Goal: Task Accomplishment & Management: Manage account settings

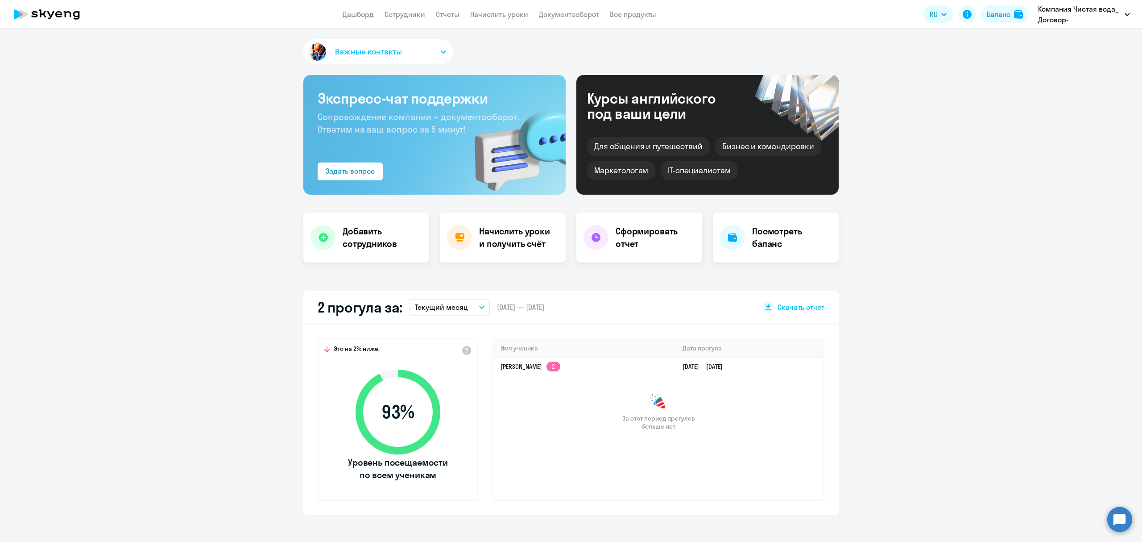
select select "30"
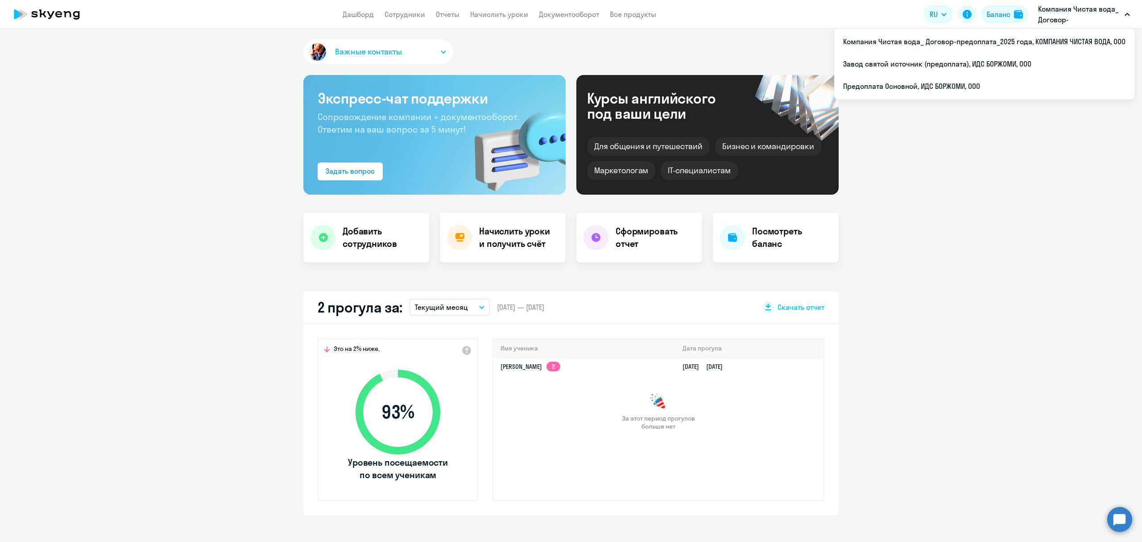
click at [1104, 18] on p "Компания Чистая вода_ Договор-предоплата_2025 года, КОМПАНИЯ ЧИСТАЯ ВОДА, ООО" at bounding box center [1079, 14] width 83 height 21
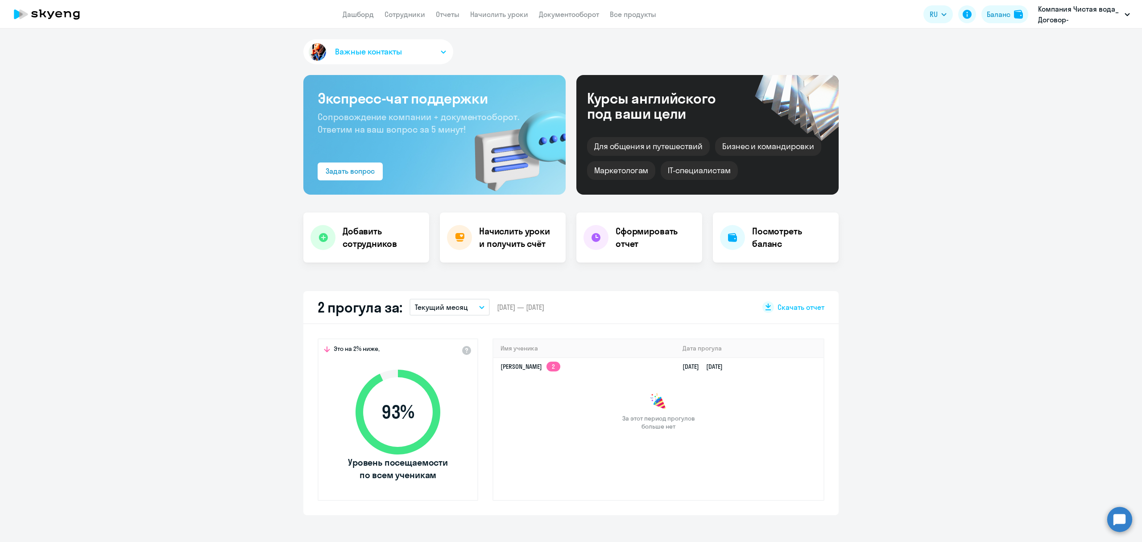
click at [1104, 18] on p "Компания Чистая вода_ Договор-предоплата_2025 года, КОМПАНИЯ ЧИСТАЯ ВОДА, ООО" at bounding box center [1079, 14] width 83 height 21
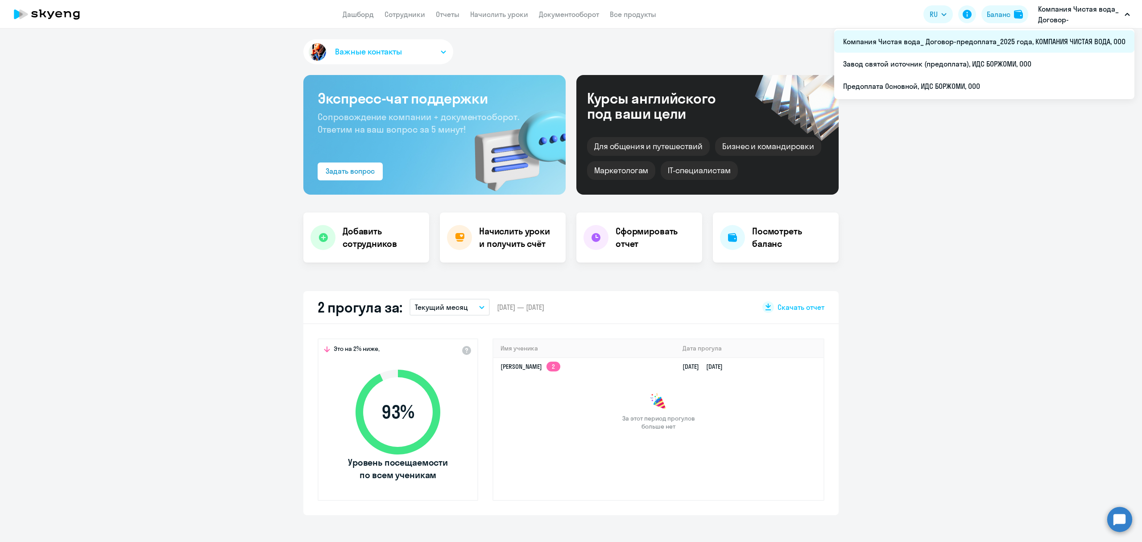
click at [948, 45] on li "Компания Чистая вода_ Договор-предоплата_2025 года, КОМПАНИЯ ЧИСТАЯ ВОДА, ООО" at bounding box center [984, 41] width 300 height 22
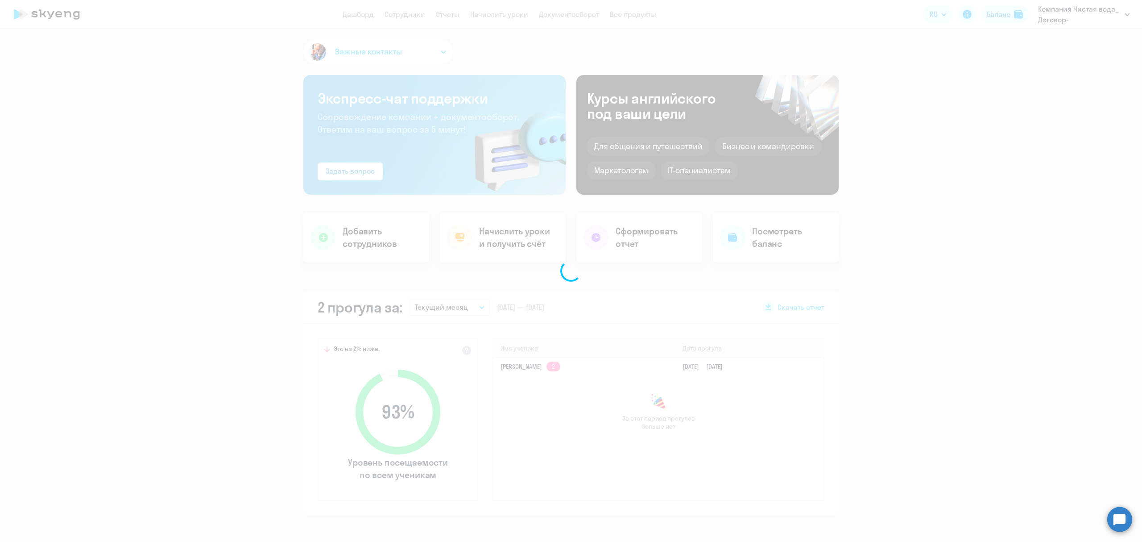
select select "30"
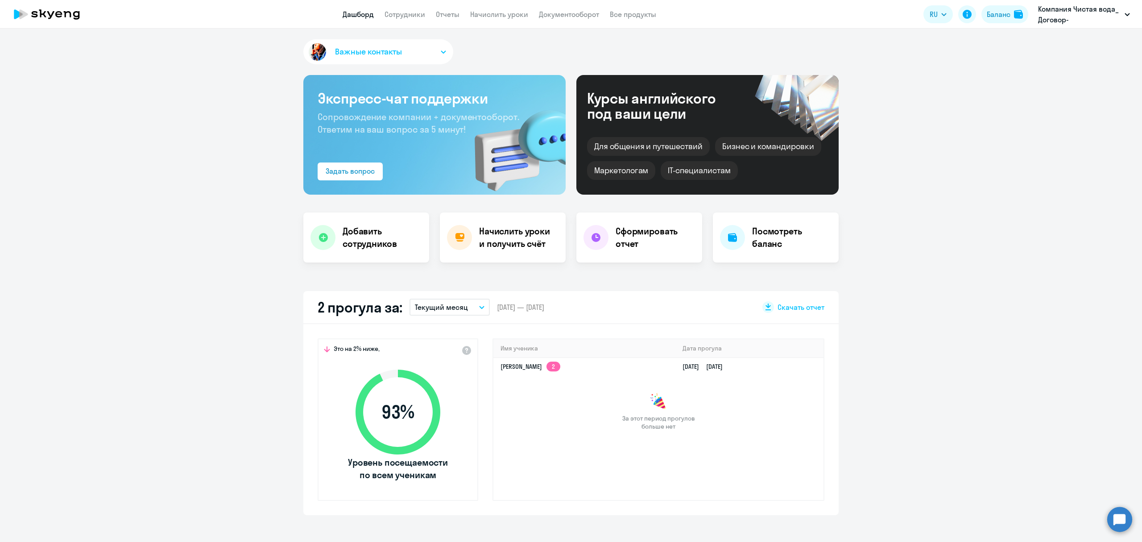
click at [422, 20] on app-header "Дашборд Сотрудники Отчеты Начислить уроки Документооборот Все продукты Дашборд …" at bounding box center [571, 14] width 1142 height 29
click at [408, 13] on link "Сотрудники" at bounding box center [405, 14] width 41 height 9
select select "30"
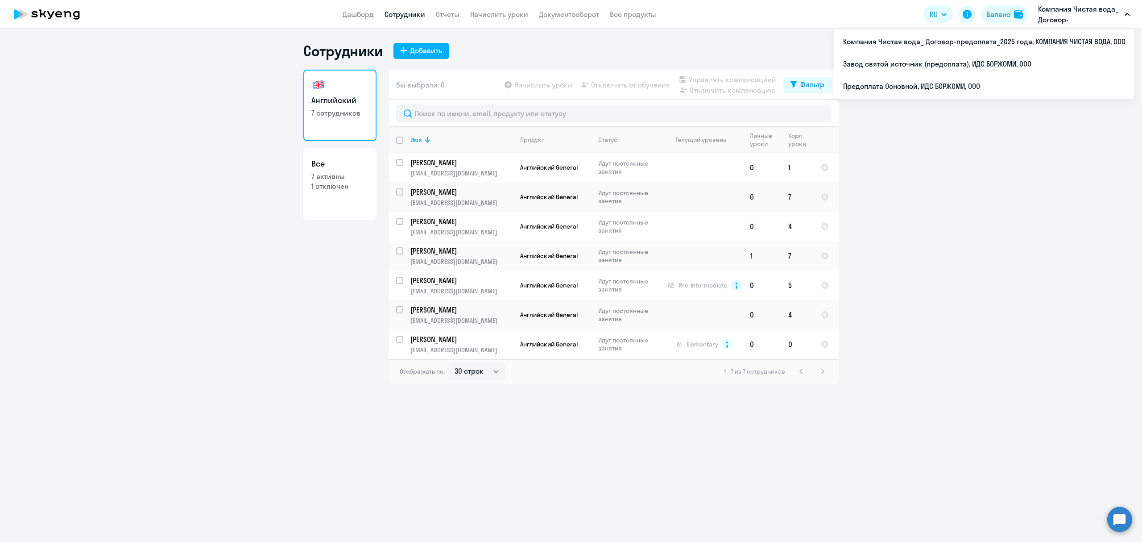
click at [1101, 12] on p "Компания Чистая вода_ Договор-предоплата_2025 года, КОМПАНИЯ ЧИСТАЯ ВОДА, ООО" at bounding box center [1079, 14] width 83 height 21
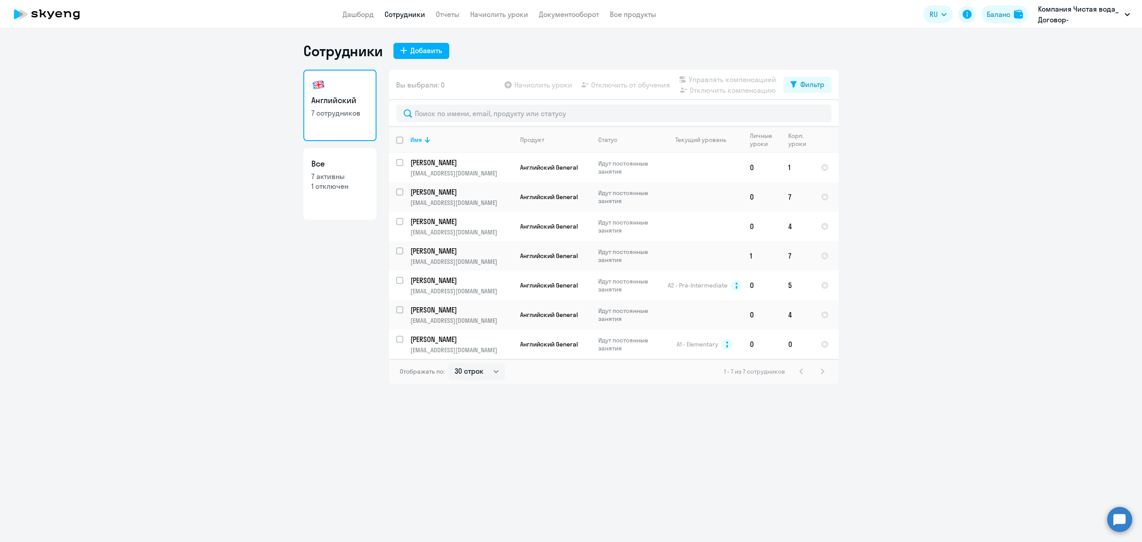
click at [1101, 12] on p "Компания Чистая вода_ Договор-предоплата_2025 года, КОМПАНИЯ ЧИСТАЯ ВОДА, ООО" at bounding box center [1079, 14] width 83 height 21
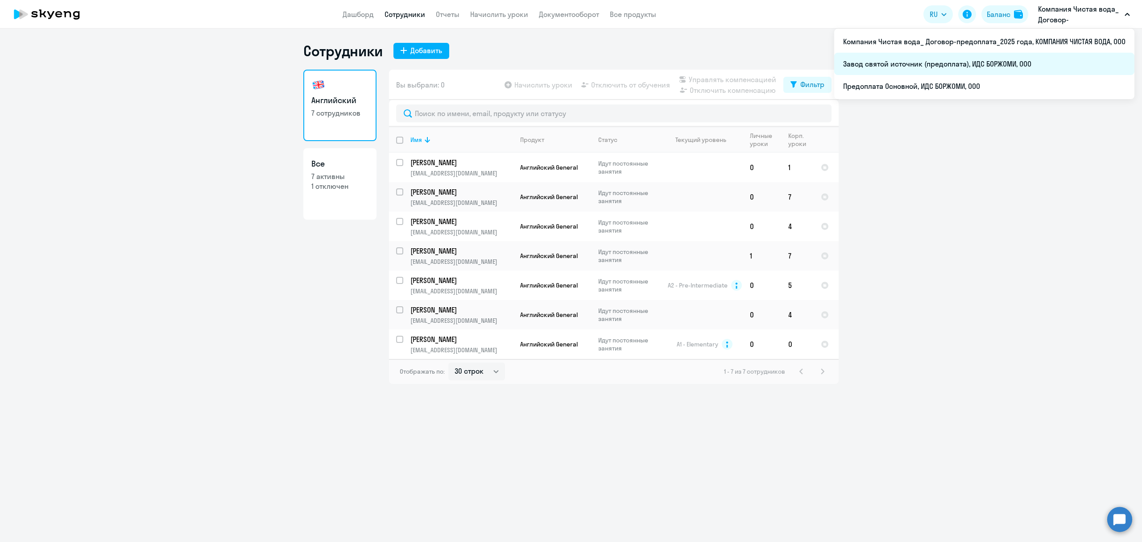
click at [937, 67] on li "Завод святой источник (предоплата), ИДС БОРЖОМИ, ООО" at bounding box center [984, 64] width 300 height 22
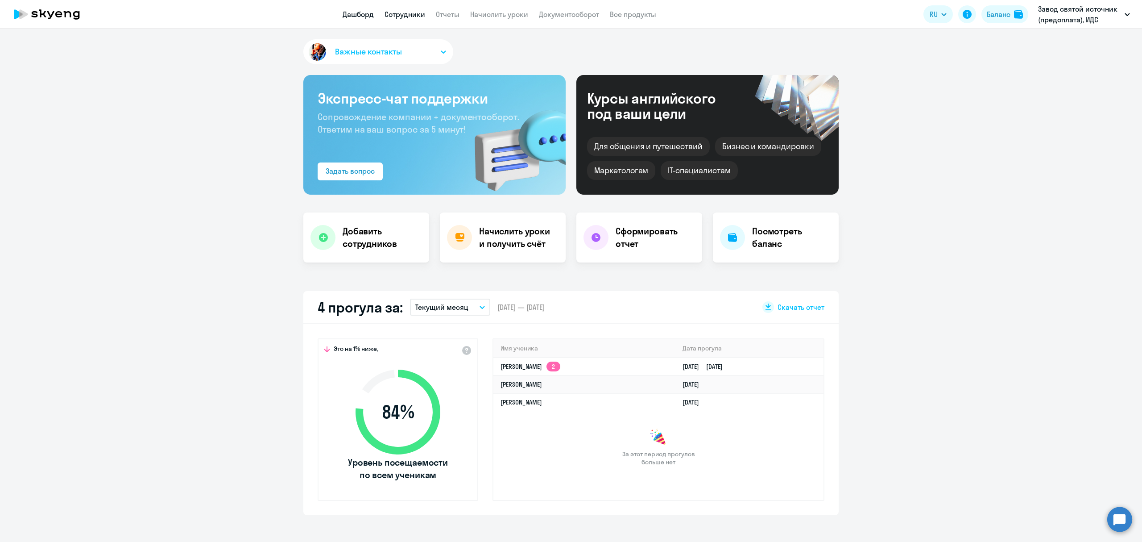
click at [408, 17] on link "Сотрудники" at bounding box center [405, 14] width 41 height 9
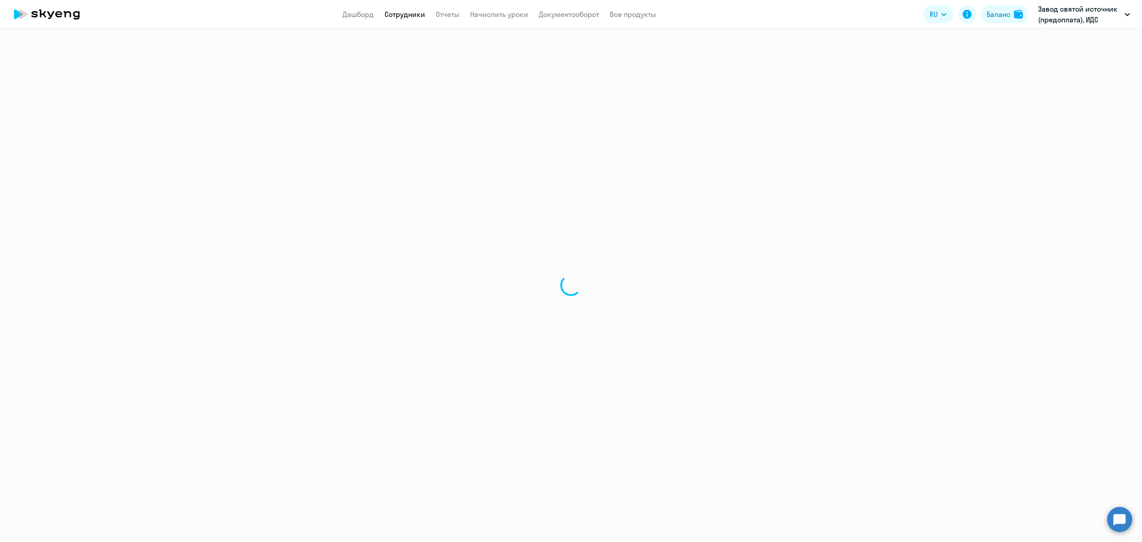
select select "30"
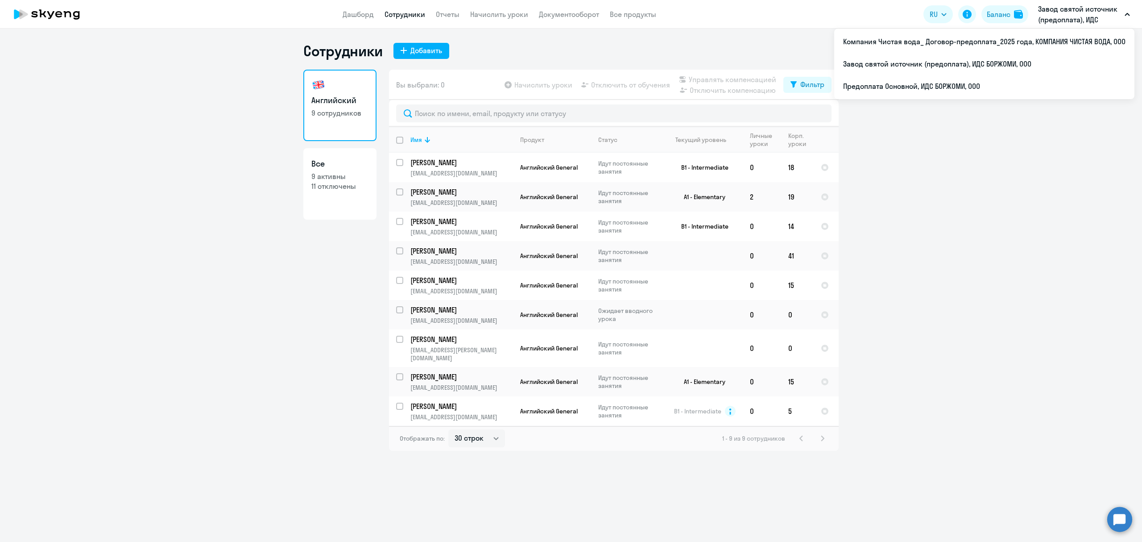
click at [1066, 12] on p "Завод святой источник (предоплата), ИДС БОРЖОМИ, ООО" at bounding box center [1079, 14] width 83 height 21
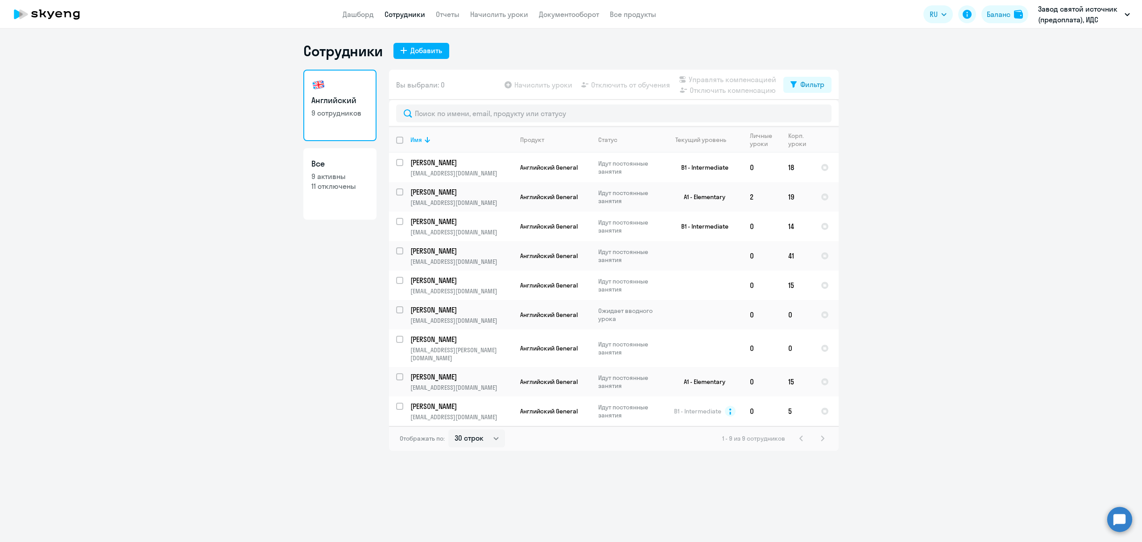
click at [1066, 12] on p "Завод святой источник (предоплата), ИДС БОРЖОМИ, ООО" at bounding box center [1079, 14] width 83 height 21
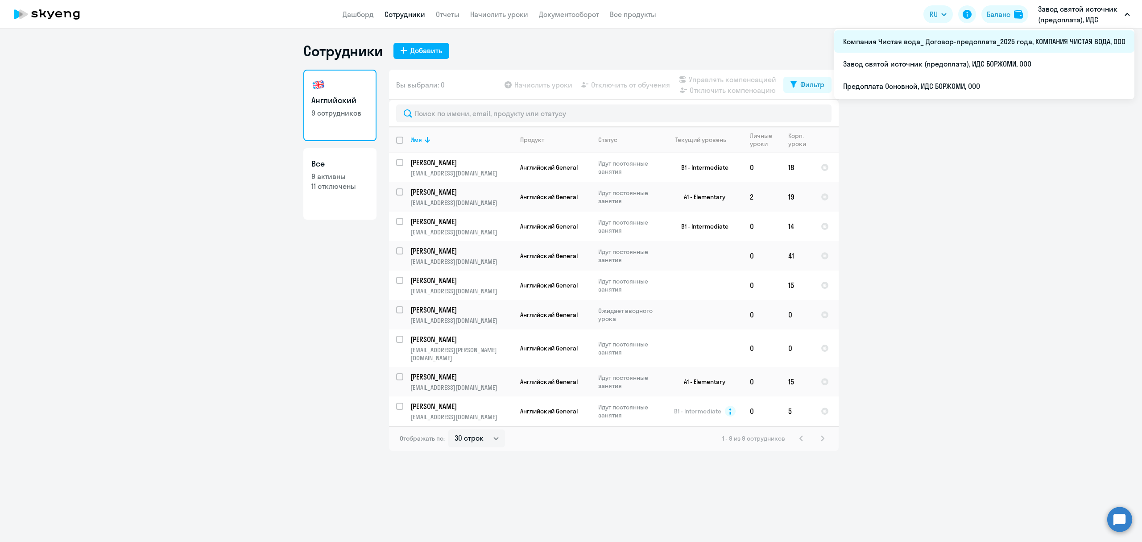
click at [977, 35] on li "Компания Чистая вода_ Договор-предоплата_2025 года, КОМПАНИЯ ЧИСТАЯ ВОДА, ООО" at bounding box center [984, 41] width 300 height 22
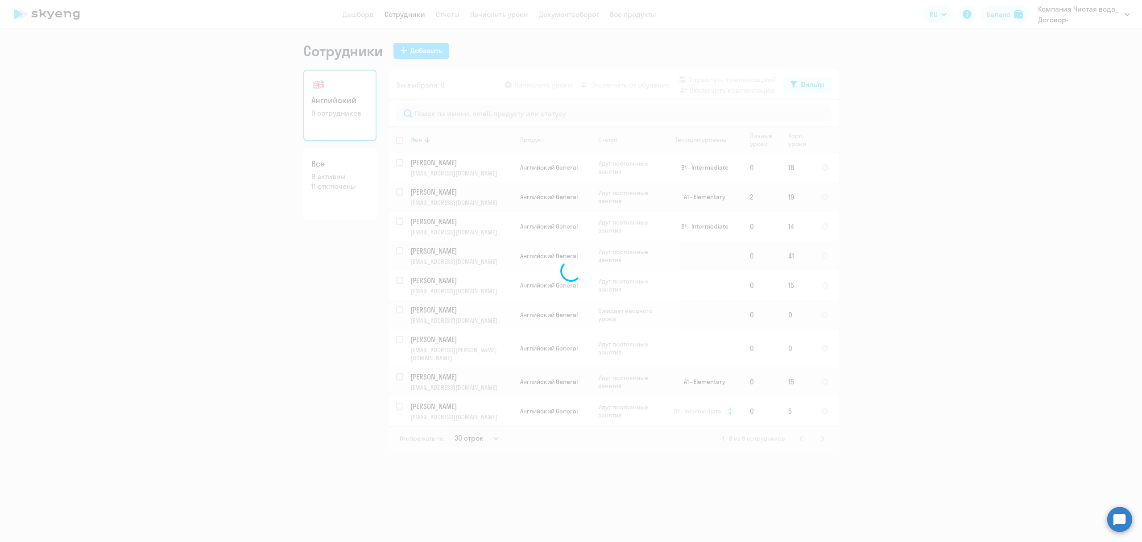
select select "30"
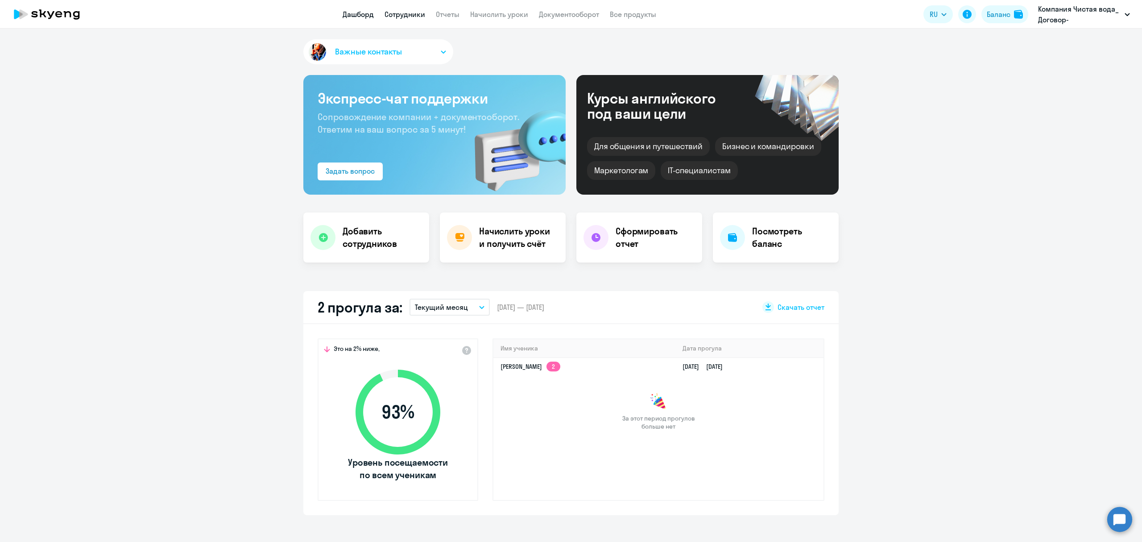
click at [406, 11] on link "Сотрудники" at bounding box center [405, 14] width 41 height 9
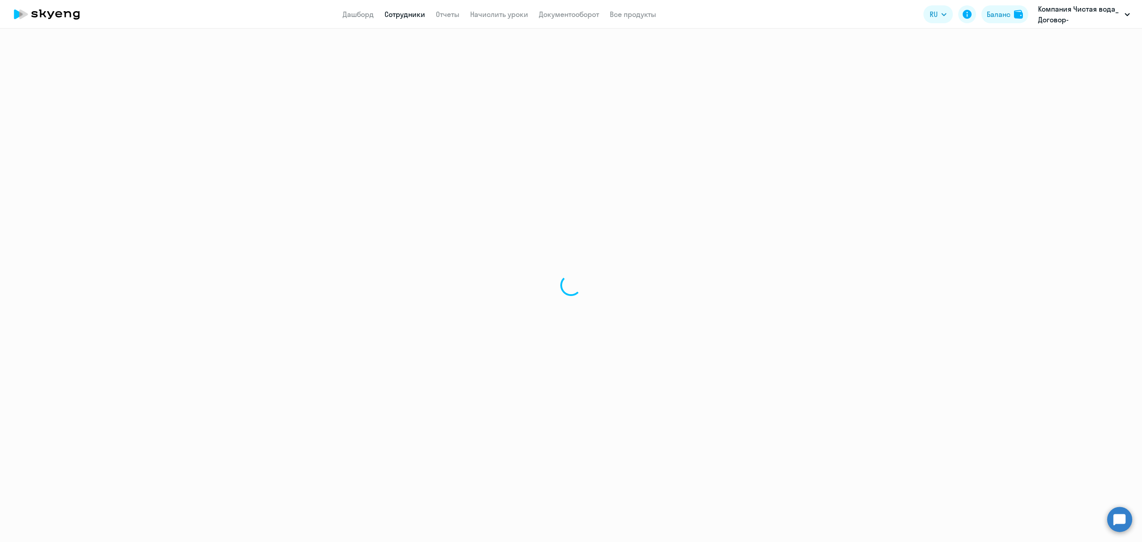
select select "30"
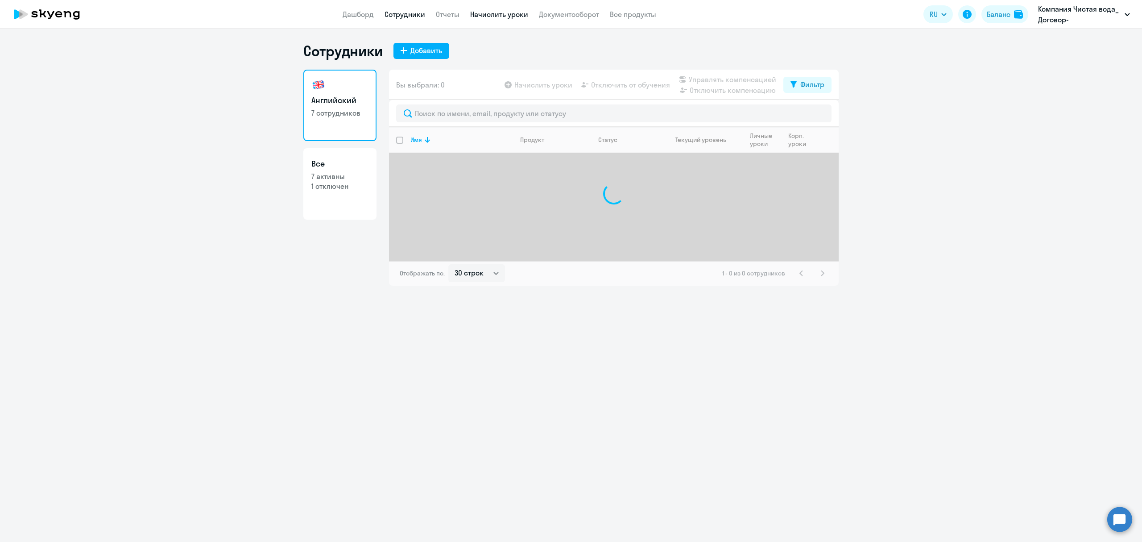
click at [488, 16] on link "Начислить уроки" at bounding box center [499, 14] width 58 height 9
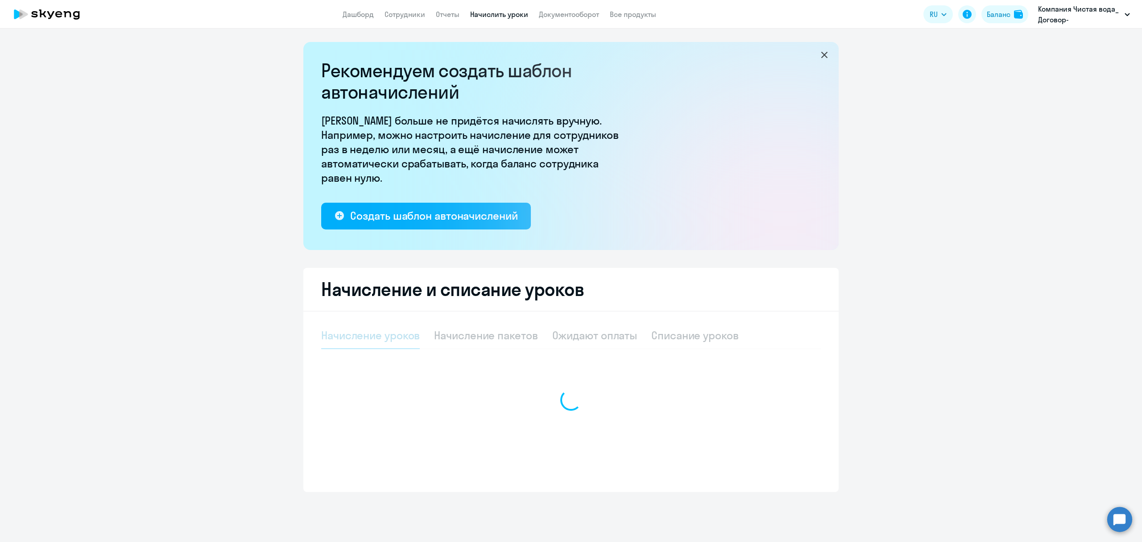
select select "10"
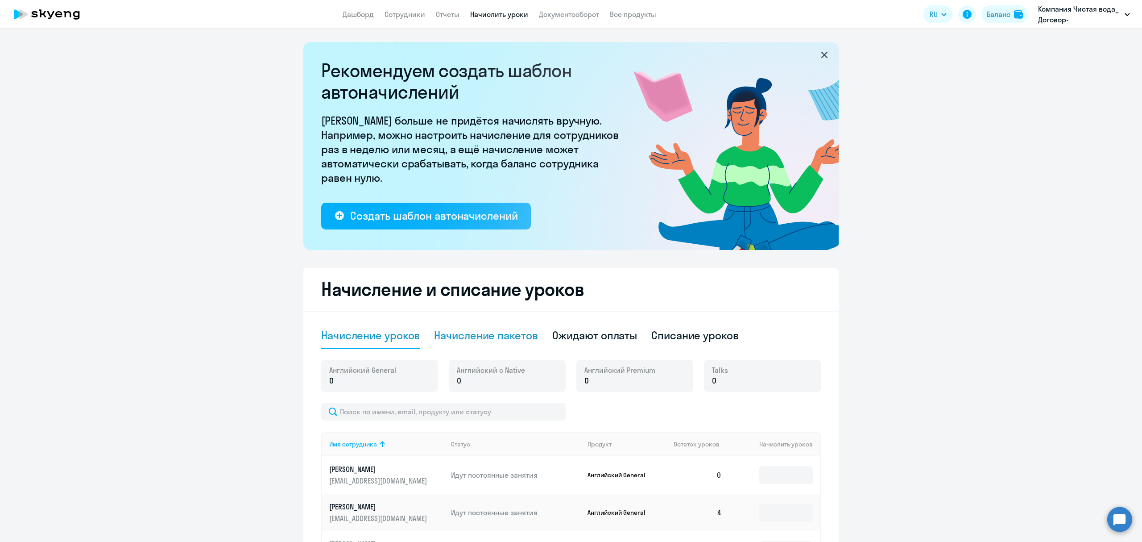
click at [497, 340] on div "Начисление пакетов" at bounding box center [486, 335] width 104 height 14
select select "10"
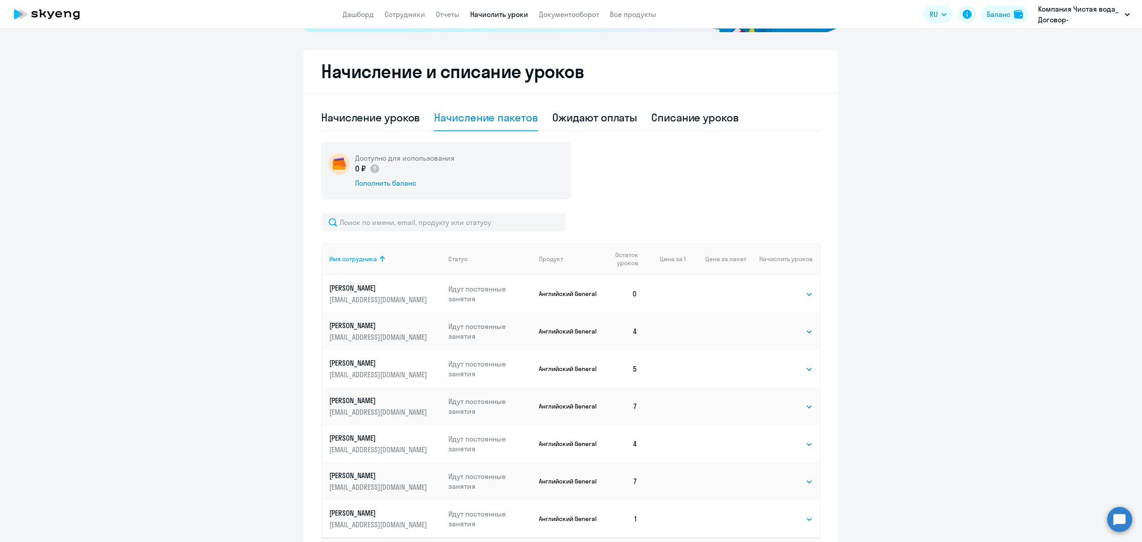
scroll to position [238, 0]
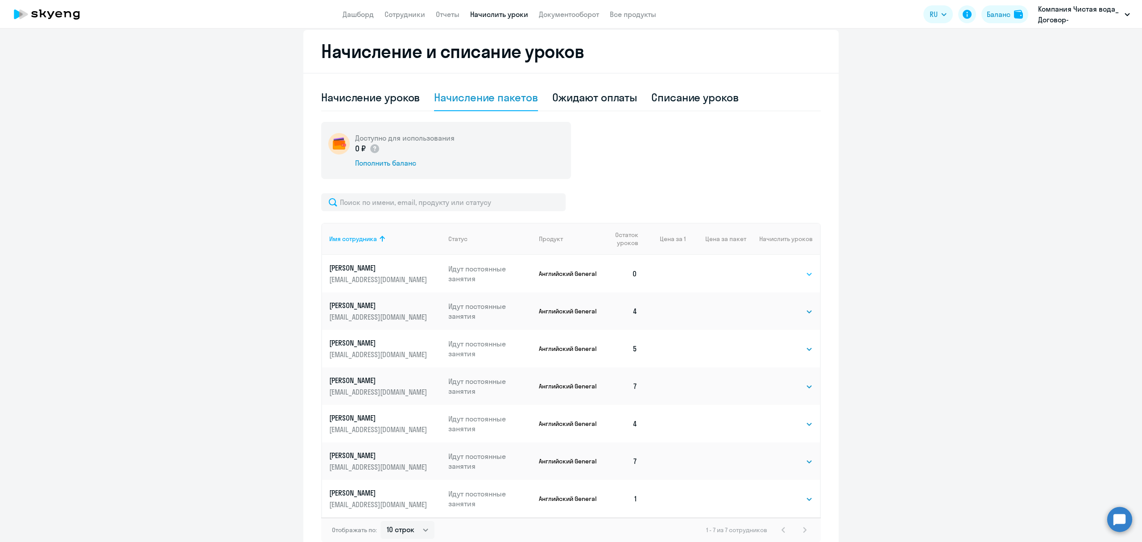
click at [798, 269] on select "Выбрать 4 8 16 32 64 96 128" at bounding box center [794, 274] width 37 height 11
select select "16"
click at [776, 269] on select "Выбрать 4 8 16 32 64 96 128" at bounding box center [794, 274] width 37 height 11
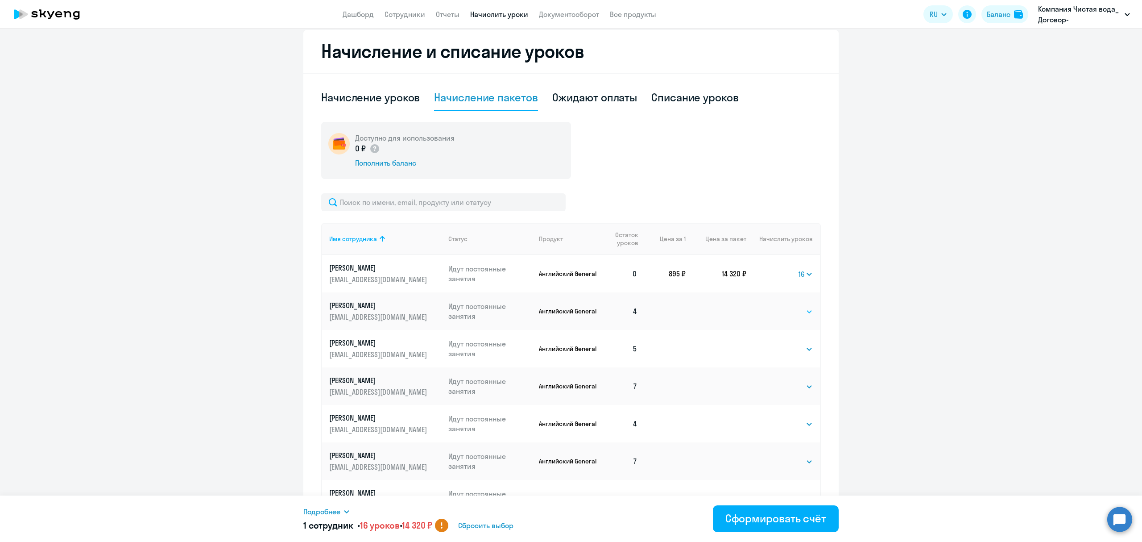
click at [792, 309] on select "Выбрать 4 8 16 32 64 96 128" at bounding box center [794, 311] width 37 height 11
select select "16"
click at [776, 306] on select "Выбрать 4 8 16 32 64 96 128" at bounding box center [794, 311] width 37 height 11
click at [791, 340] on td "Выбрать 4 8 16 32 64 96 128 Выбрать" at bounding box center [783, 348] width 74 height 37
click at [791, 345] on select "Выбрать 4 8 16 32 64 96 128" at bounding box center [794, 349] width 37 height 11
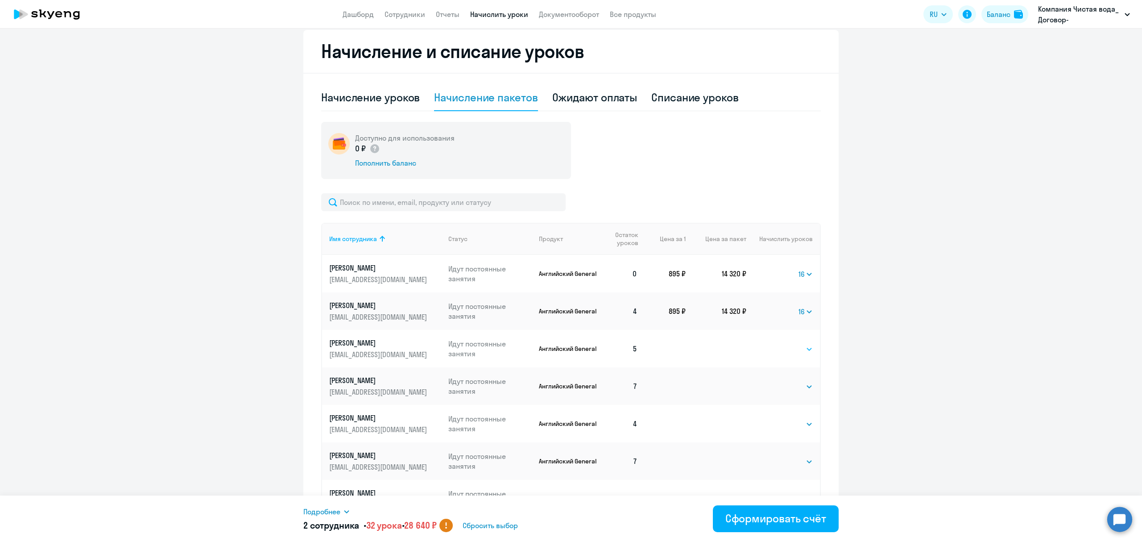
select select "16"
click at [776, 344] on select "Выбрать 4 8 16 32 64 96 128" at bounding box center [794, 349] width 37 height 11
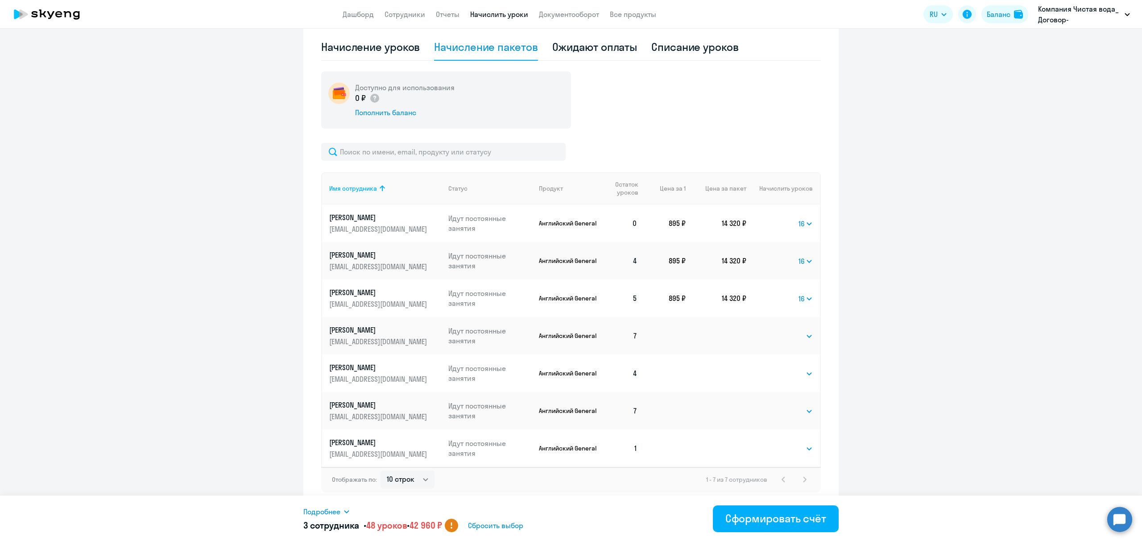
scroll to position [298, 0]
click at [795, 319] on td "Выбрать 4 8 16 32 64 96 128 Выбрать" at bounding box center [783, 335] width 74 height 37
click at [796, 331] on select "Выбрать 4 8 16 32 64 96 128" at bounding box center [794, 336] width 37 height 11
select select "16"
click at [776, 331] on select "Выбрать 4 8 16 32 64 96 128" at bounding box center [794, 336] width 37 height 11
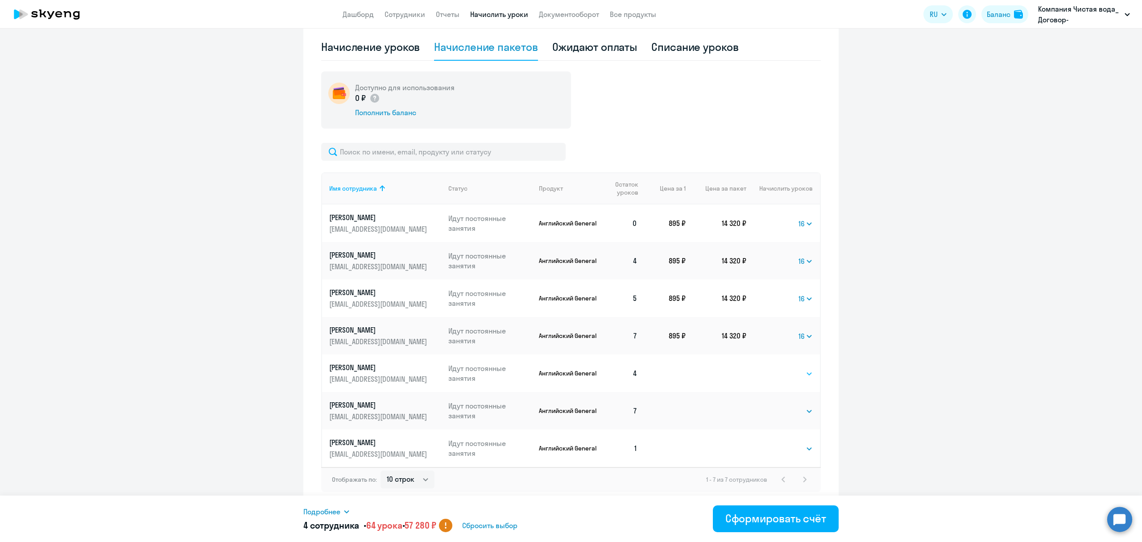
click at [794, 368] on select "Выбрать 4 8 16 32 64 96 128" at bounding box center [794, 373] width 37 height 11
select select "16"
click at [776, 368] on select "Выбрать 4 8 16 32 64 96 128" at bounding box center [794, 373] width 37 height 11
click at [792, 409] on td "Выбрать 4 8 16 32 64 96 128 Выбрать" at bounding box center [783, 410] width 74 height 37
click at [793, 406] on select "Выбрать 4 8 16 32 64 96 128" at bounding box center [794, 411] width 37 height 11
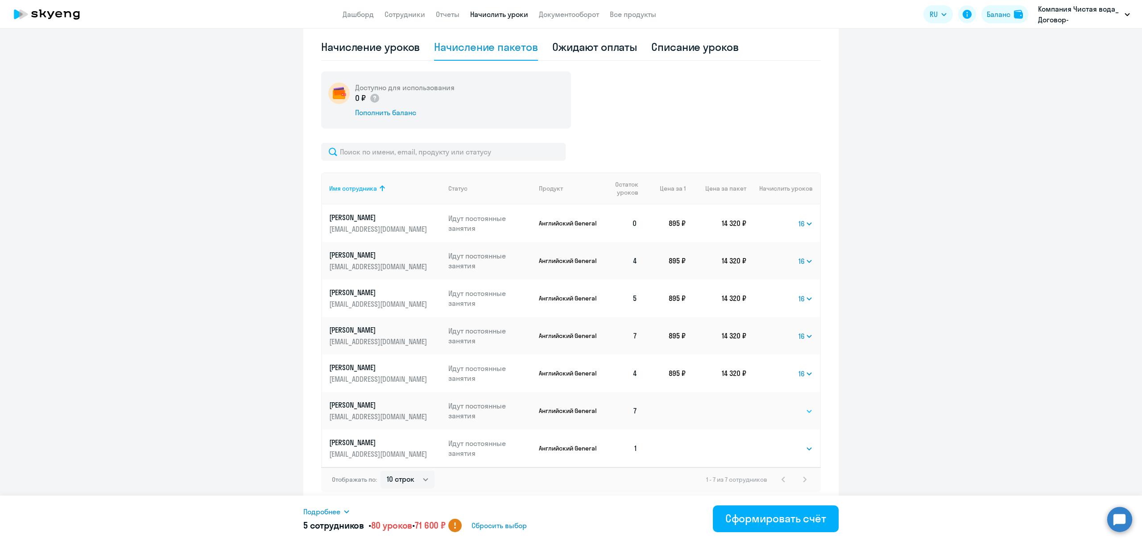
select select "16"
click at [776, 406] on select "Выбрать 4 8 16 32 64 96 128" at bounding box center [794, 411] width 37 height 11
click at [795, 433] on td "Выбрать 4 8 16 32 64 96 128 Выбрать" at bounding box center [783, 447] width 74 height 37
click at [794, 443] on select "Выбрать 4 8 16 32 64 96 128" at bounding box center [794, 448] width 37 height 11
select select "16"
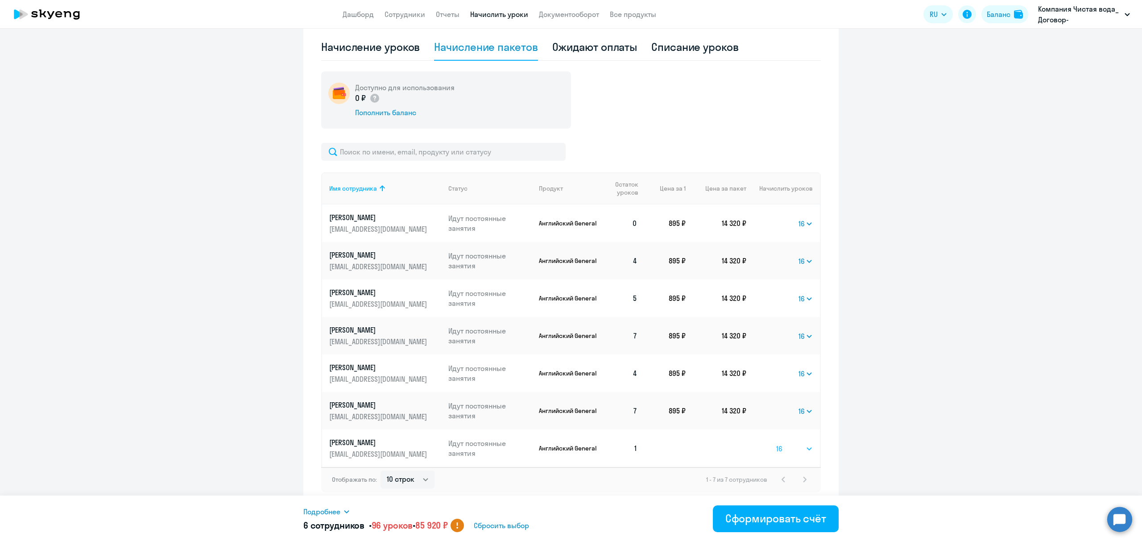
click at [776, 443] on select "Выбрать 4 8 16 32 64 96 128" at bounding box center [794, 448] width 37 height 11
click at [917, 355] on ng-component "Рекомендуем создать шаблон автоначислений Уроки больше не придётся начислять вр…" at bounding box center [571, 130] width 1142 height 752
click at [772, 523] on div "Сформировать счёт" at bounding box center [775, 518] width 101 height 14
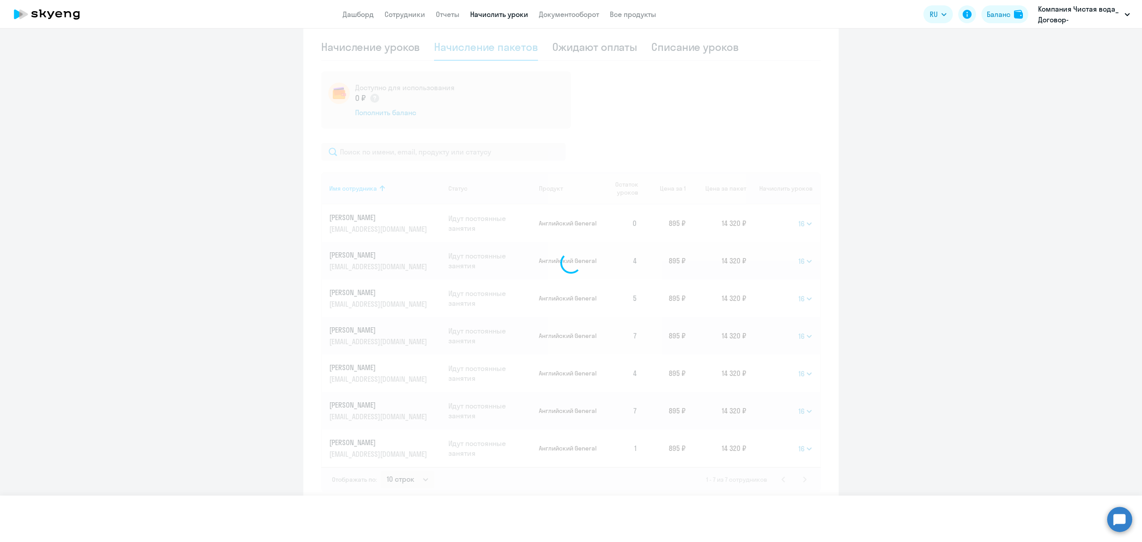
select select
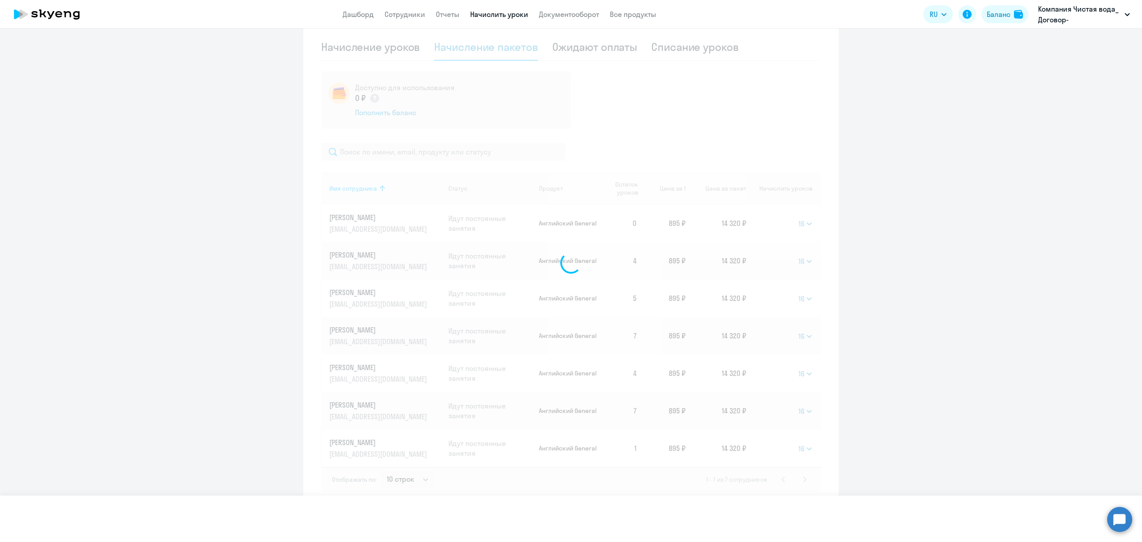
select select
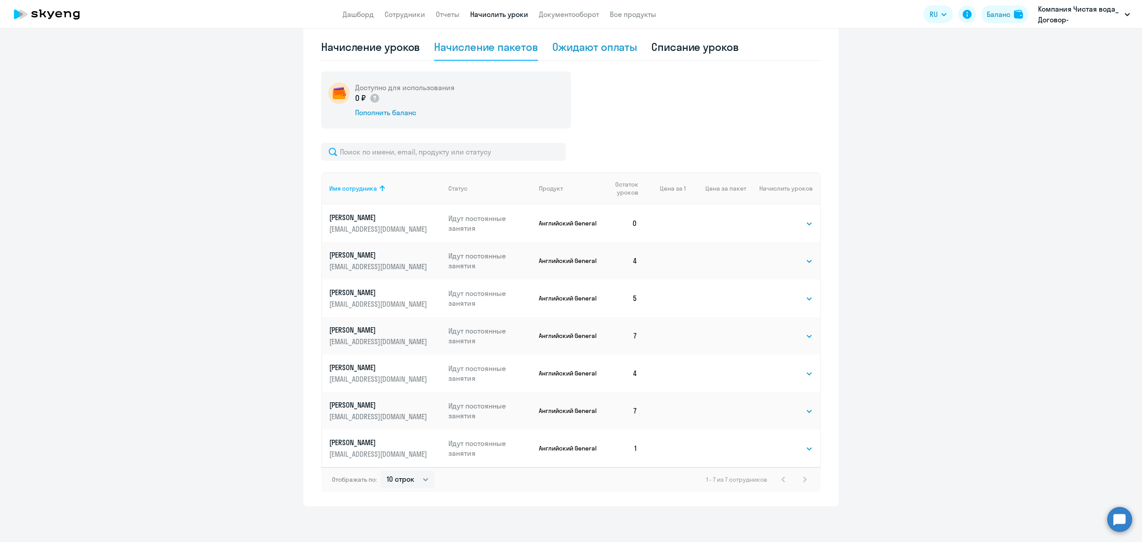
click at [618, 40] on div "Ожидают оплаты" at bounding box center [594, 47] width 85 height 14
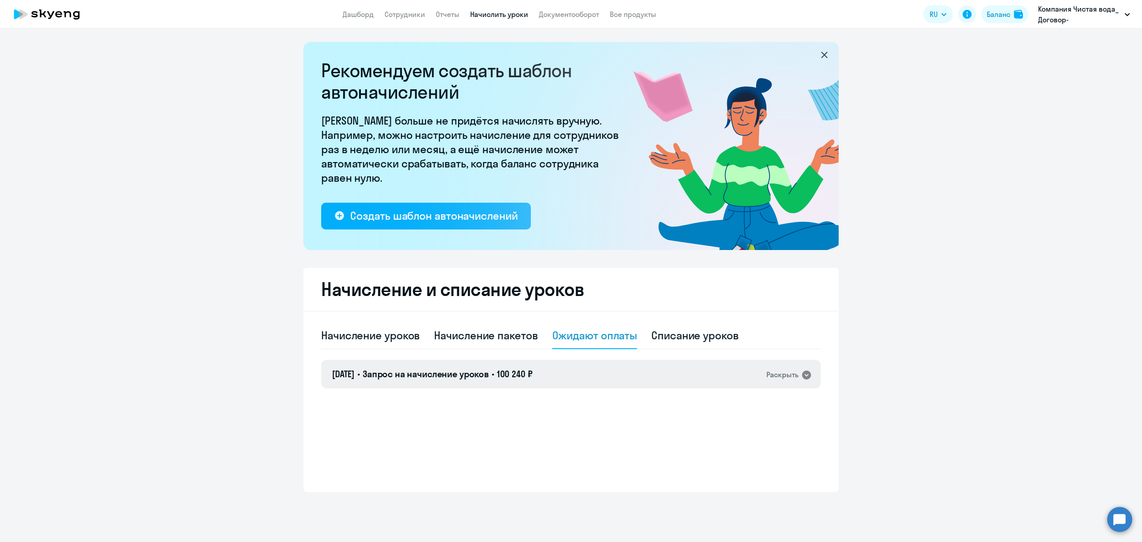
click at [805, 373] on icon at bounding box center [806, 374] width 9 height 9
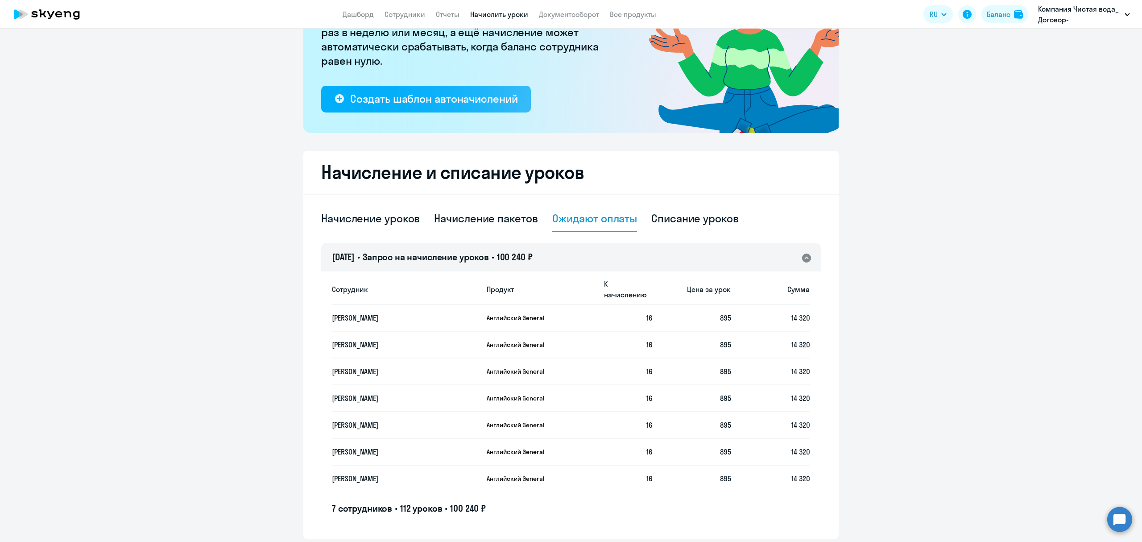
scroll to position [137, 0]
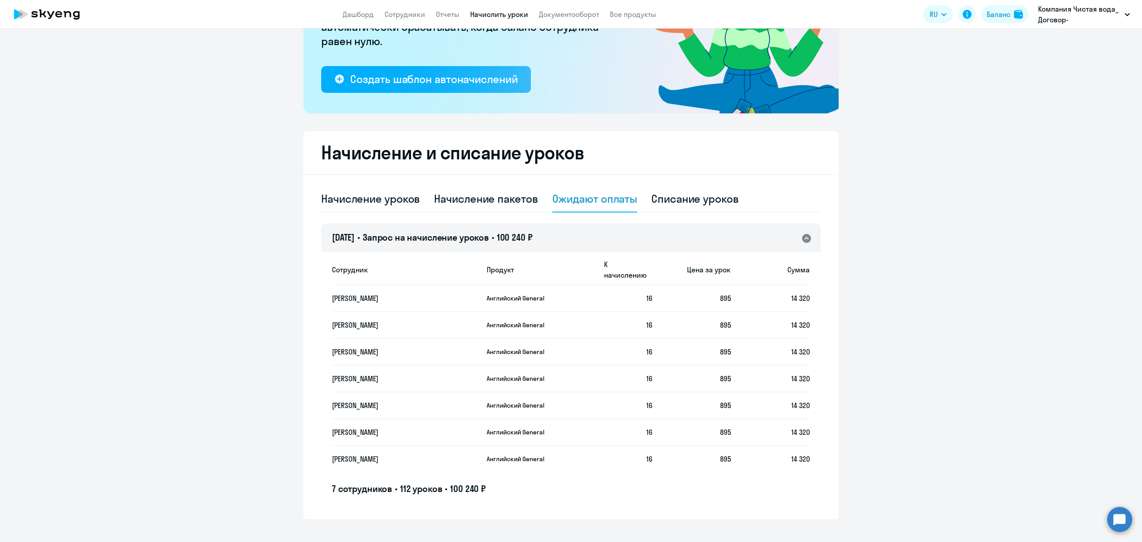
click at [802, 236] on icon at bounding box center [806, 238] width 9 height 9
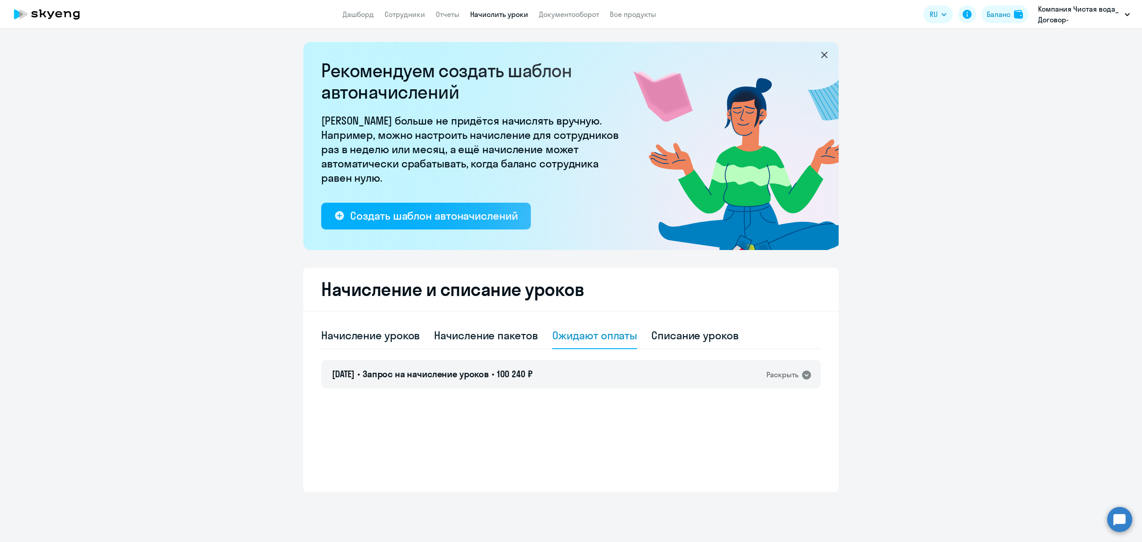
scroll to position [0, 0]
click at [450, 375] on span "Запрос на начисление уроков" at bounding box center [426, 373] width 126 height 11
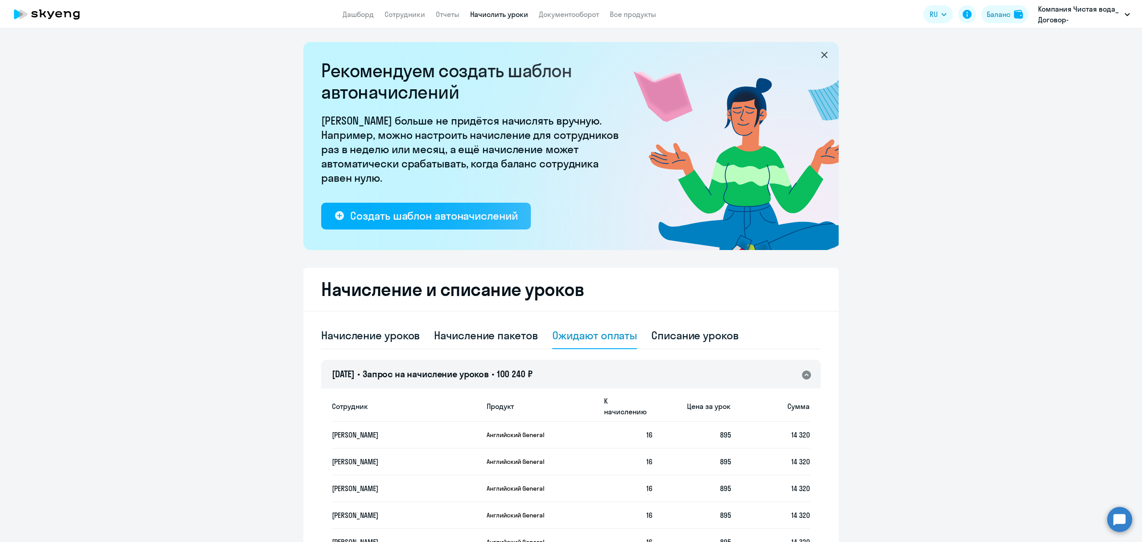
click at [450, 375] on span "Запрос на начисление уроков" at bounding box center [426, 373] width 126 height 11
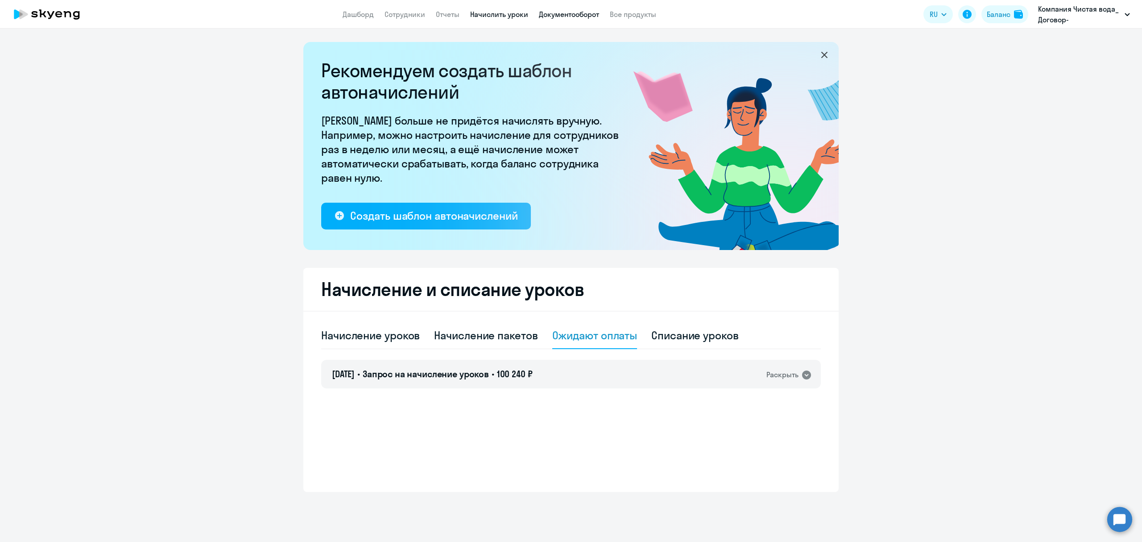
click at [563, 15] on link "Документооборот" at bounding box center [569, 14] width 60 height 9
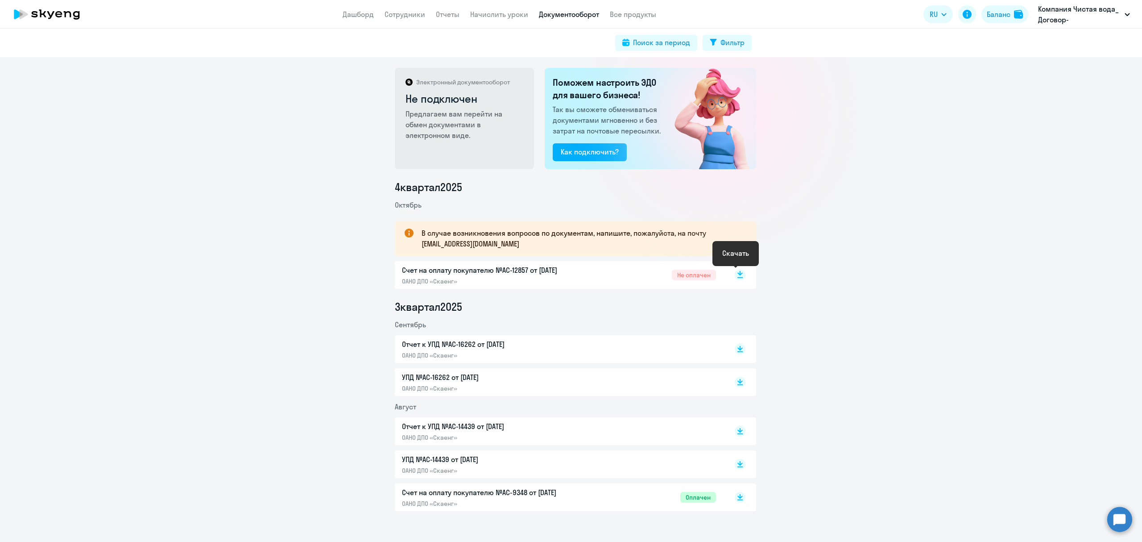
click at [737, 275] on rect at bounding box center [740, 274] width 11 height 11
click at [346, 15] on link "Дашборд" at bounding box center [358, 14] width 31 height 9
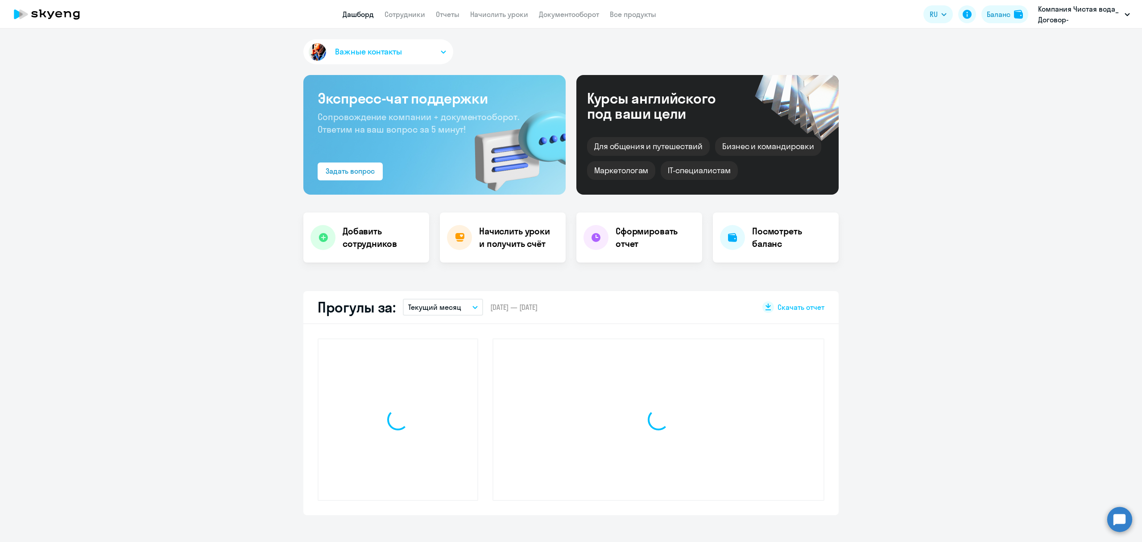
select select "30"
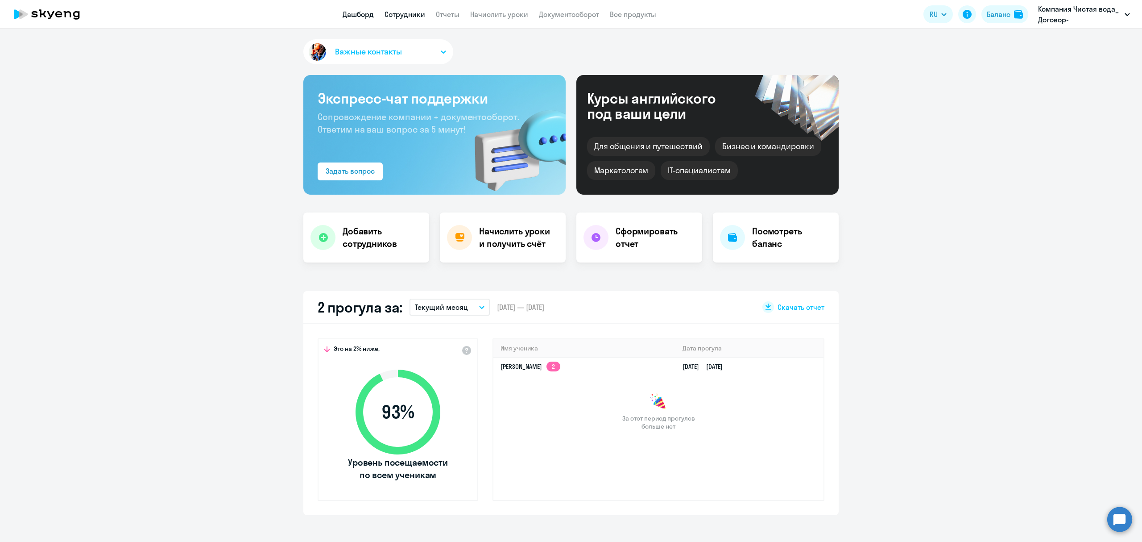
click at [394, 11] on link "Сотрудники" at bounding box center [405, 14] width 41 height 9
select select "30"
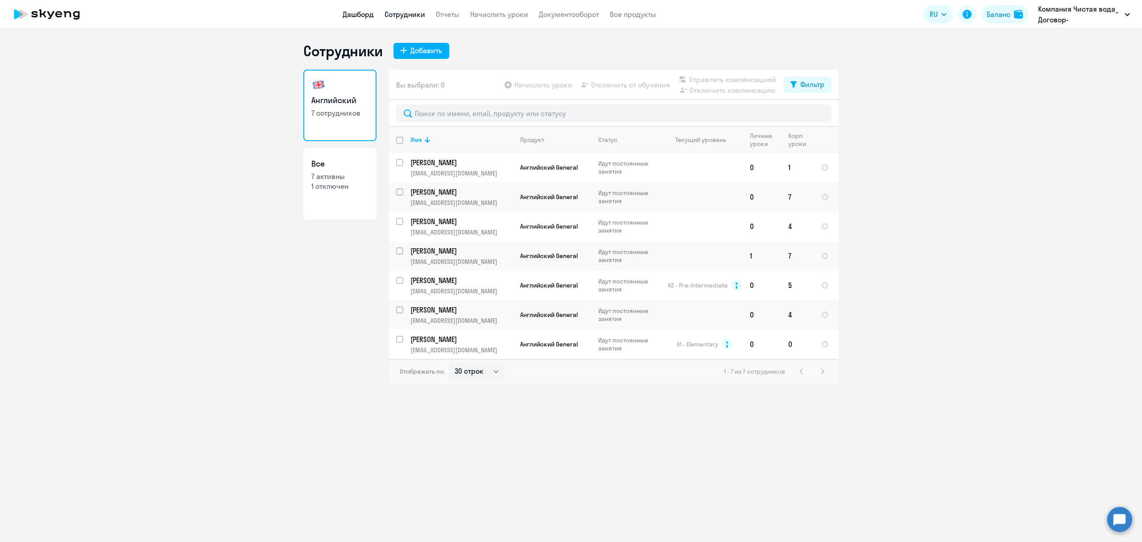
click at [360, 11] on link "Дашборд" at bounding box center [358, 14] width 31 height 9
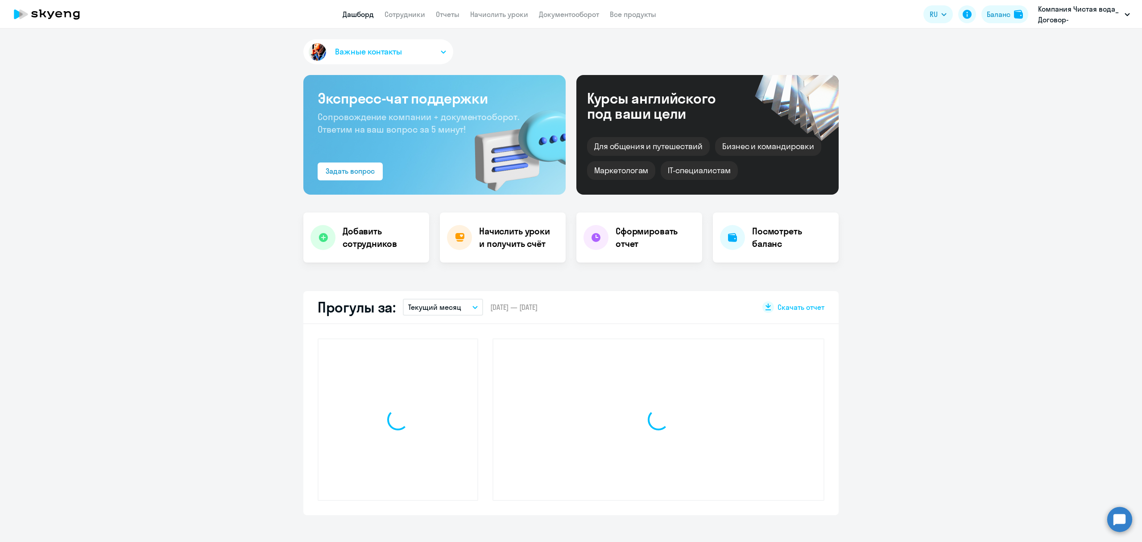
select select "30"
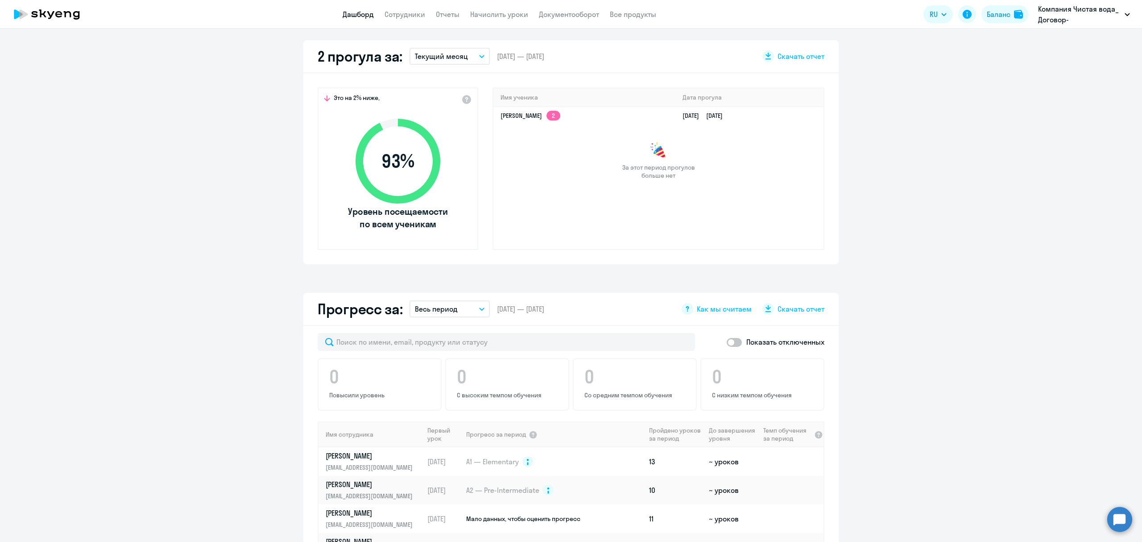
scroll to position [178, 0]
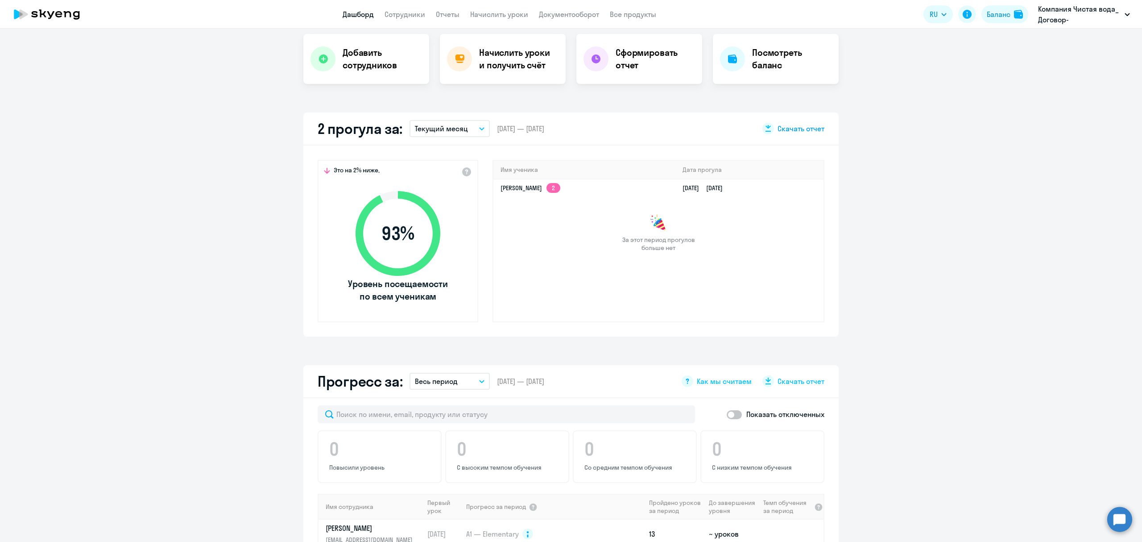
click at [789, 127] on span "Скачать отчет" at bounding box center [801, 129] width 47 height 10
click at [442, 125] on p "Текущий месяц" at bounding box center [441, 128] width 53 height 11
click at [445, 199] on li "Текущий квартал" at bounding box center [449, 198] width 79 height 22
click at [450, 125] on p "Текущий квартал" at bounding box center [444, 128] width 59 height 11
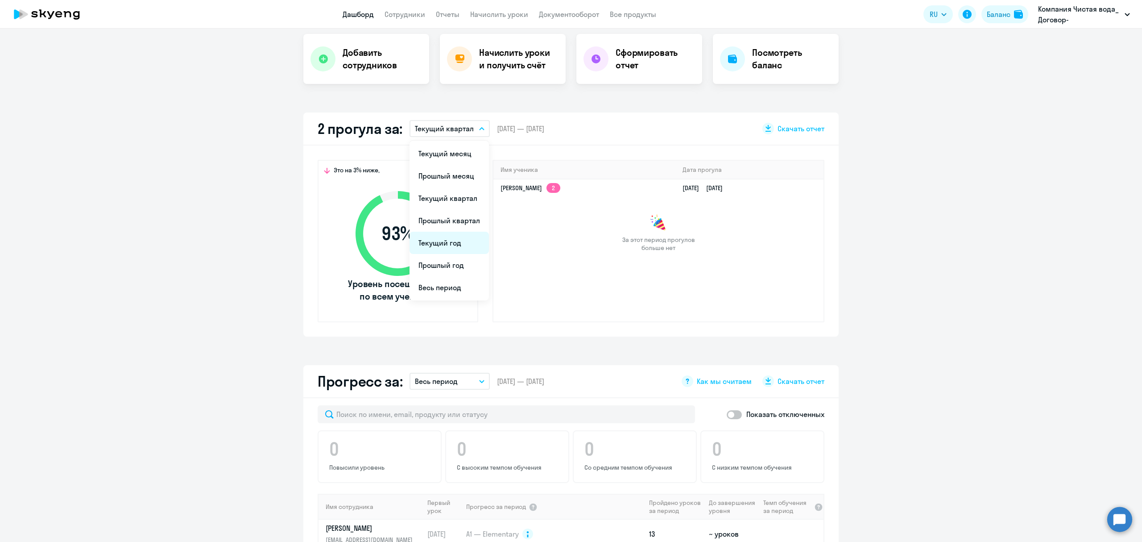
click at [440, 243] on li "Текущий год" at bounding box center [449, 243] width 79 height 22
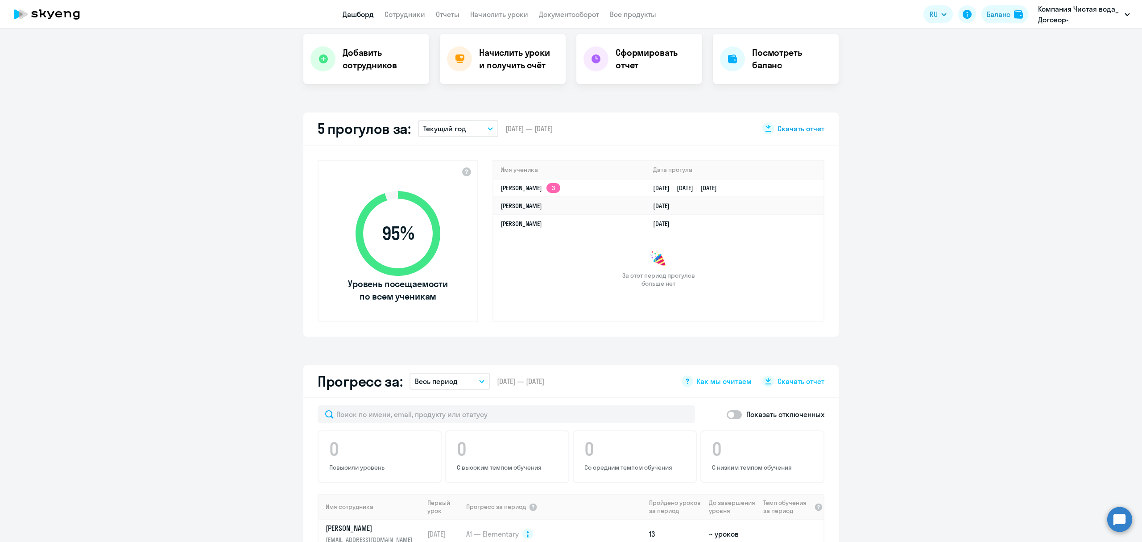
click at [791, 125] on span "Скачать отчет" at bounding box center [801, 129] width 47 height 10
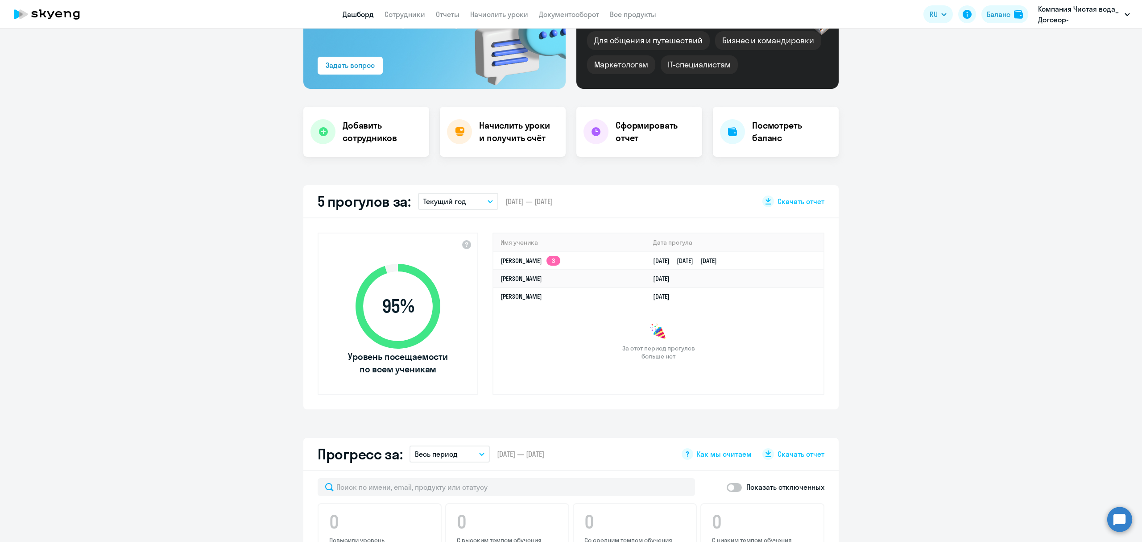
scroll to position [0, 0]
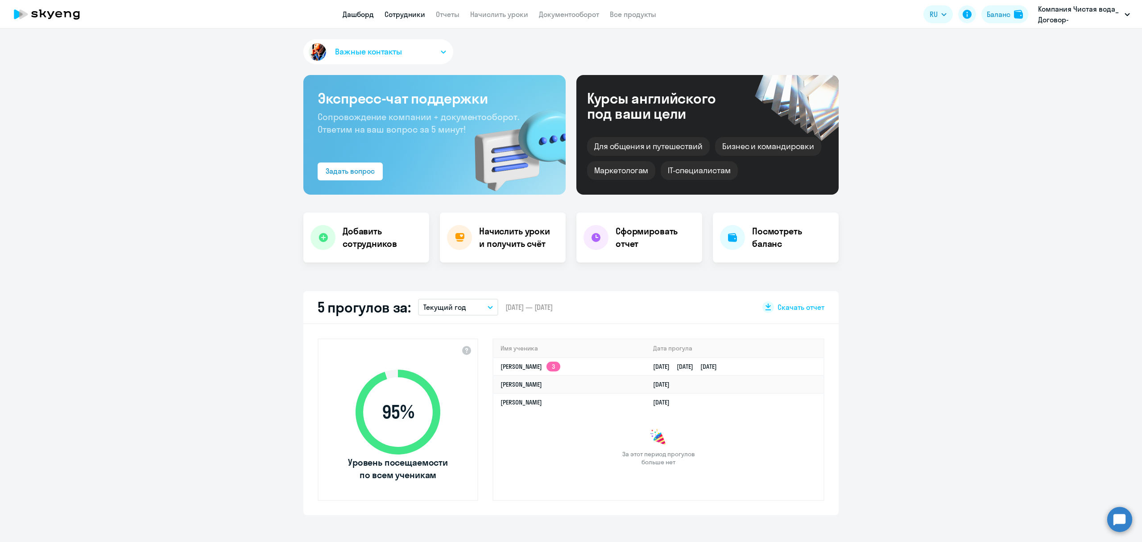
click at [402, 13] on link "Сотрудники" at bounding box center [405, 14] width 41 height 9
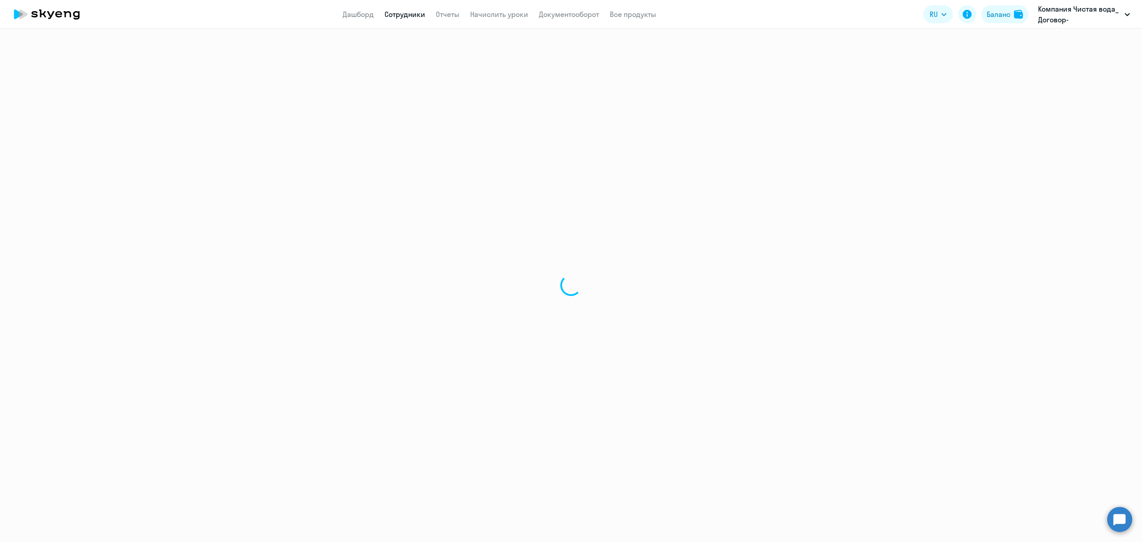
select select "30"
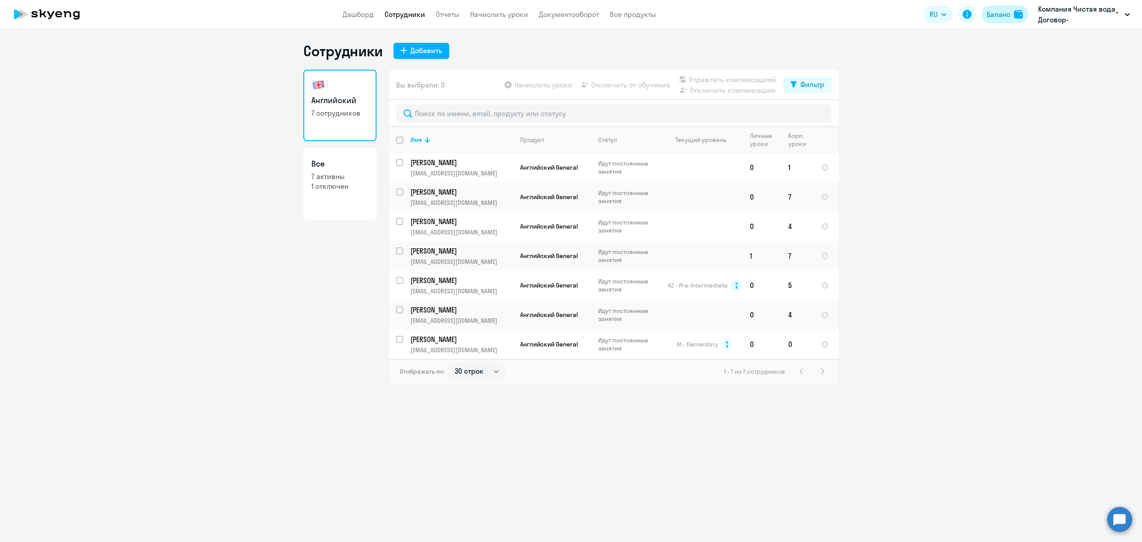
click at [996, 13] on div "Баланс" at bounding box center [999, 14] width 24 height 11
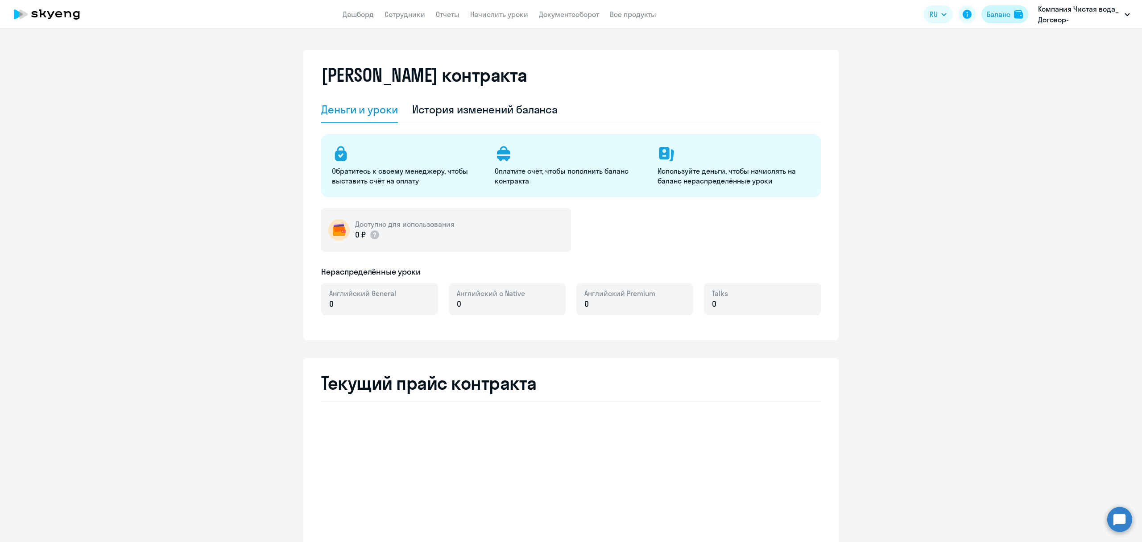
select select "english_adult_not_native_speaker"
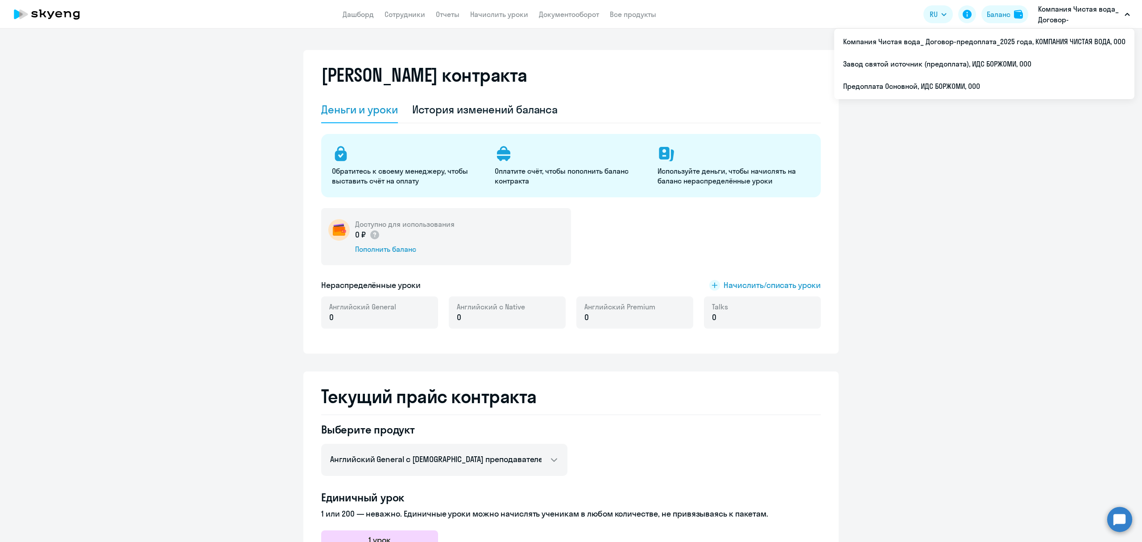
click at [1047, 12] on p "Компания Чистая вода_ Договор-предоплата_2025 года, КОМПАНИЯ ЧИСТАЯ ВОДА, ООО" at bounding box center [1079, 14] width 83 height 21
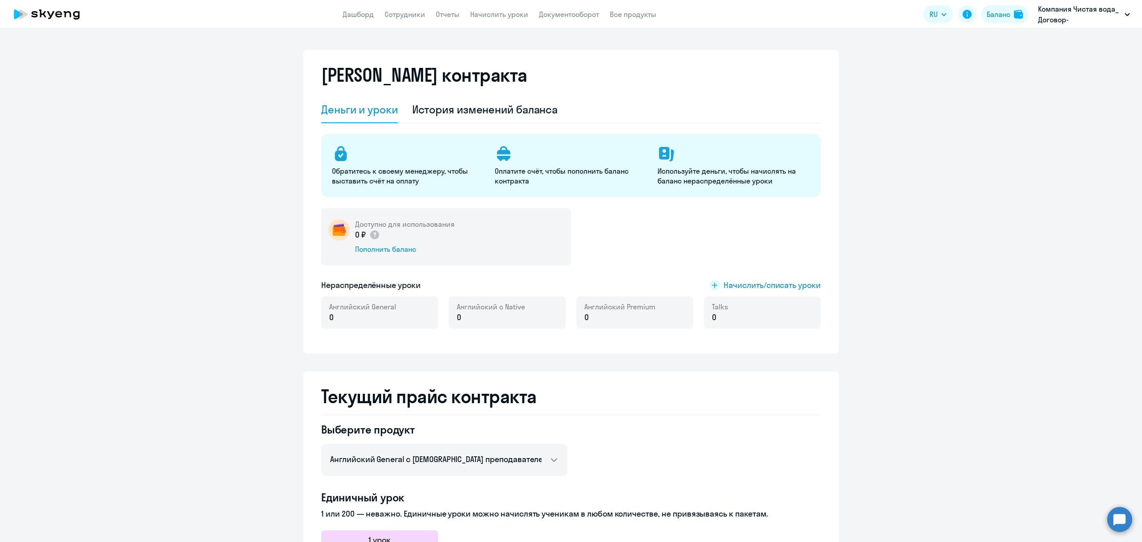
click at [1047, 12] on p "Компания Чистая вода_ Договор-предоплата_2025 года, КОМПАНИЯ ЧИСТАЯ ВОДА, ООО" at bounding box center [1079, 14] width 83 height 21
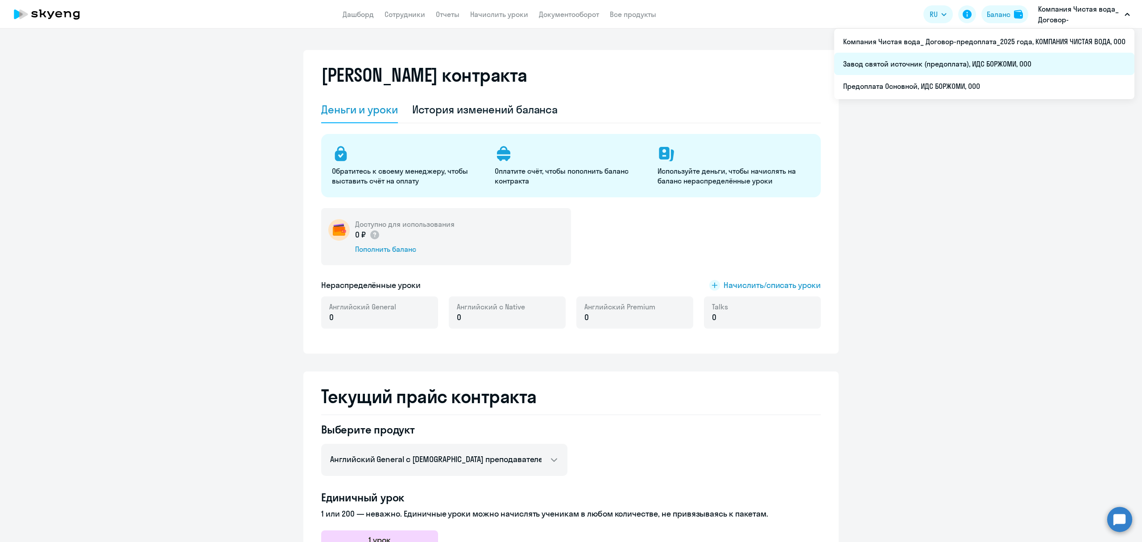
click at [995, 58] on li "Завод святой источник (предоплата), ИДС БОРЖОМИ, ООО" at bounding box center [984, 64] width 300 height 22
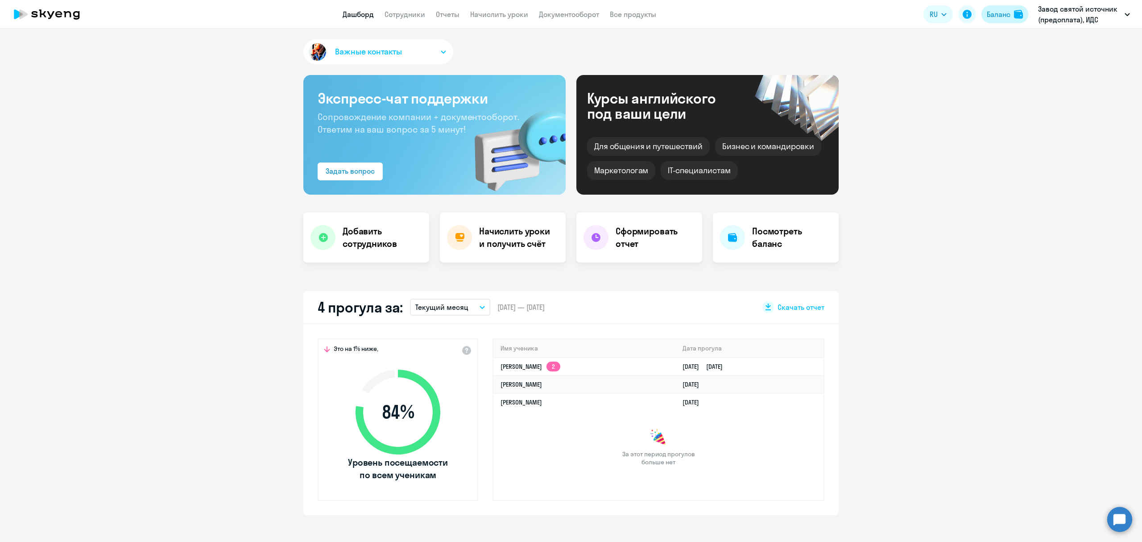
click at [1003, 12] on div "Баланс" at bounding box center [999, 14] width 24 height 11
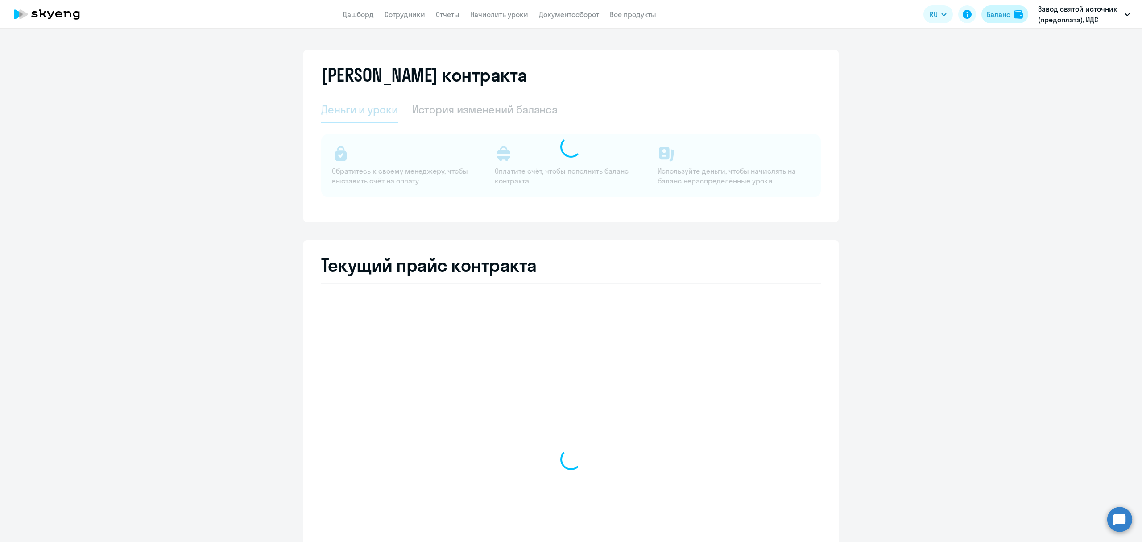
select select "english_adult_not_native_speaker"
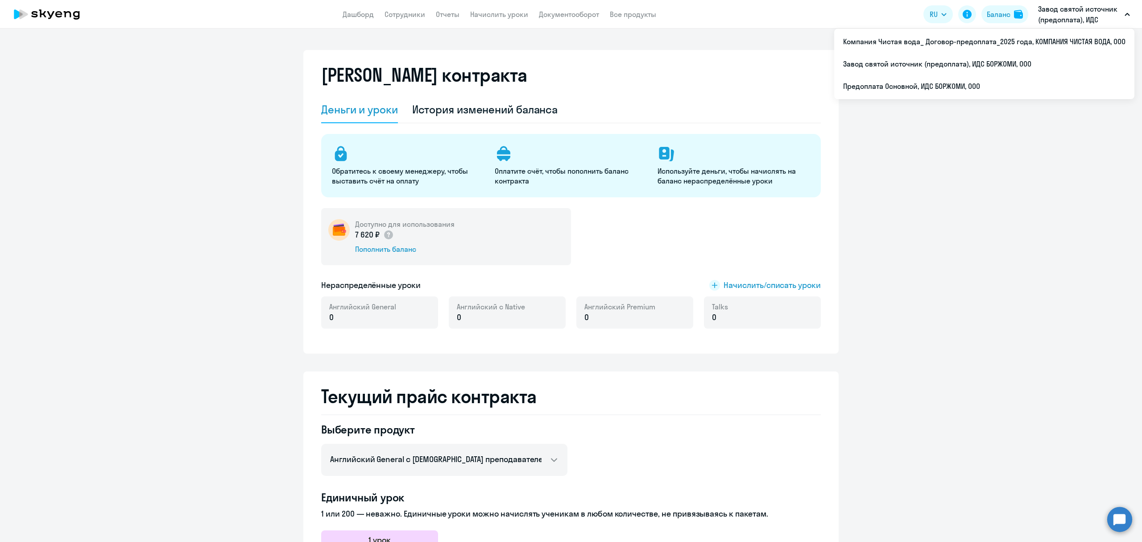
click at [1058, 14] on p "Завод святой источник (предоплата), ИДС БОРЖОМИ, ООО" at bounding box center [1079, 14] width 83 height 21
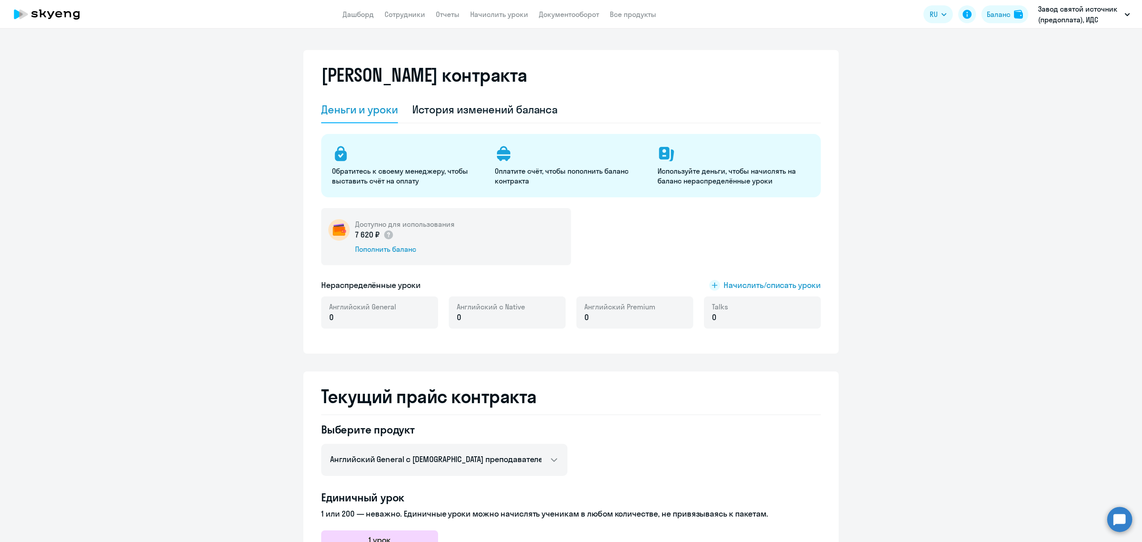
click at [1058, 14] on p "Завод святой источник (предоплата), ИДС БОРЖОМИ, ООО" at bounding box center [1079, 14] width 83 height 21
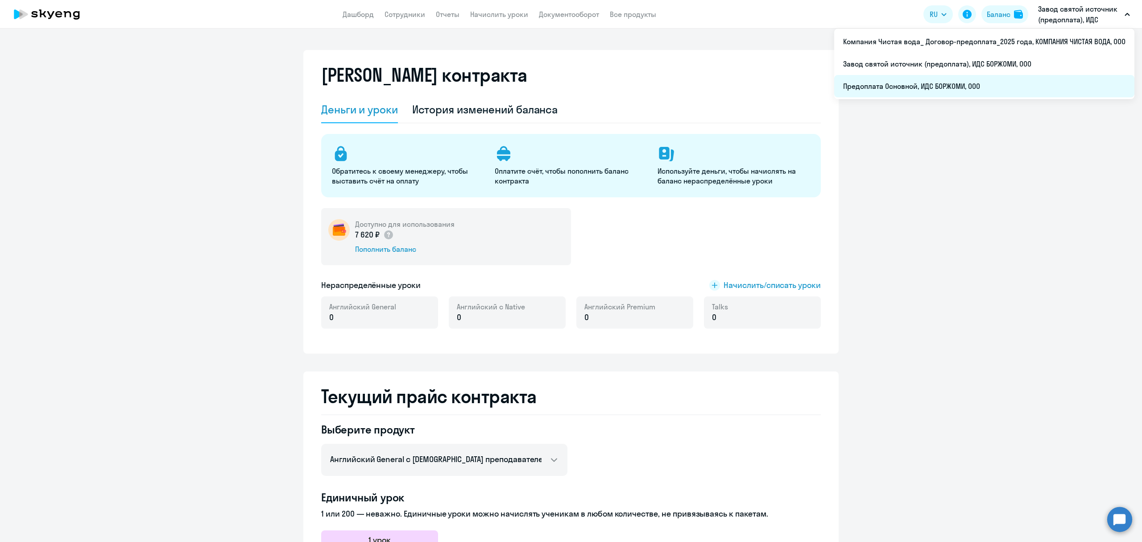
click at [972, 86] on li "Предоплата Основной, ИДС БОРЖОМИ, ООО" at bounding box center [984, 86] width 300 height 22
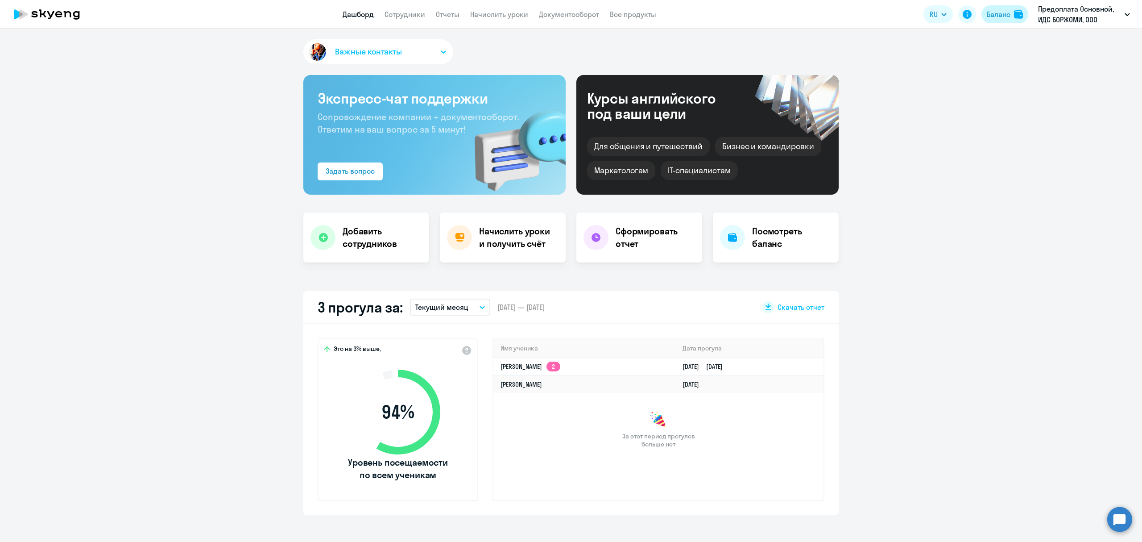
click at [1009, 15] on div "Баланс" at bounding box center [999, 14] width 24 height 11
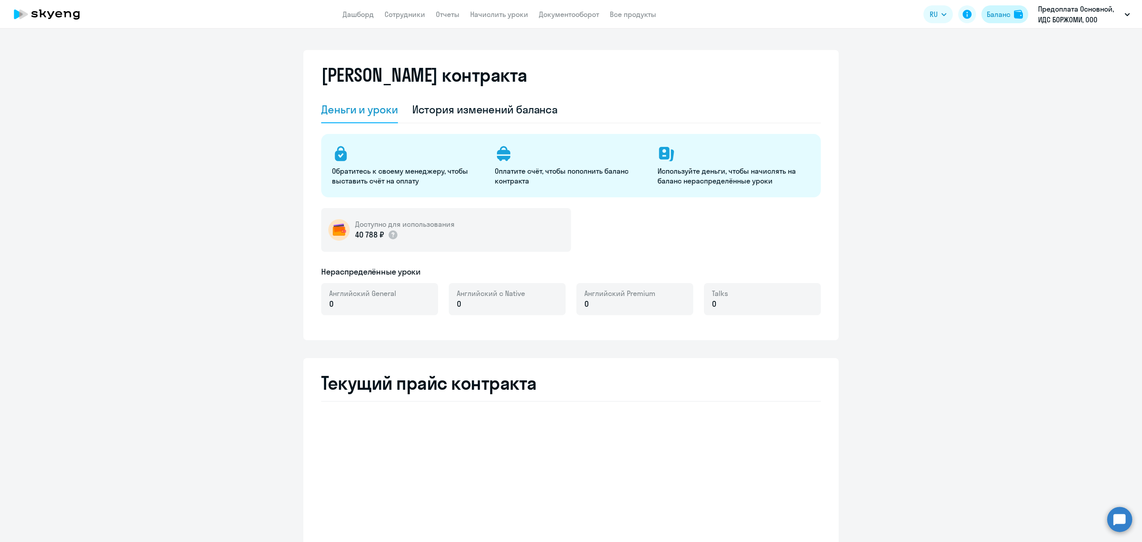
select select "english_adult_not_native_speaker"
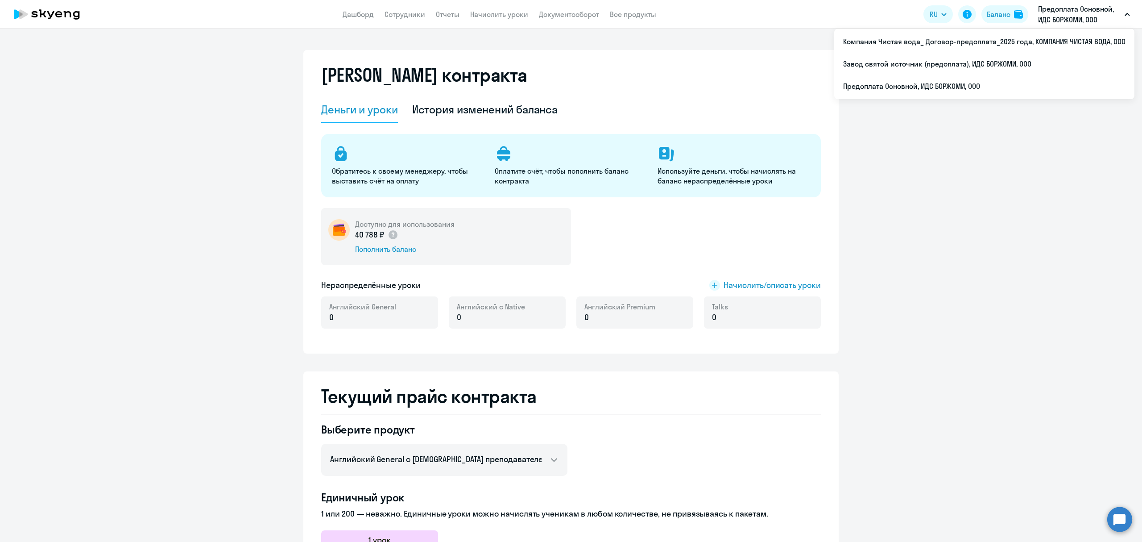
click at [1060, 14] on p "Предоплата Основной, ИДС БОРЖОМИ, ООО" at bounding box center [1079, 14] width 83 height 21
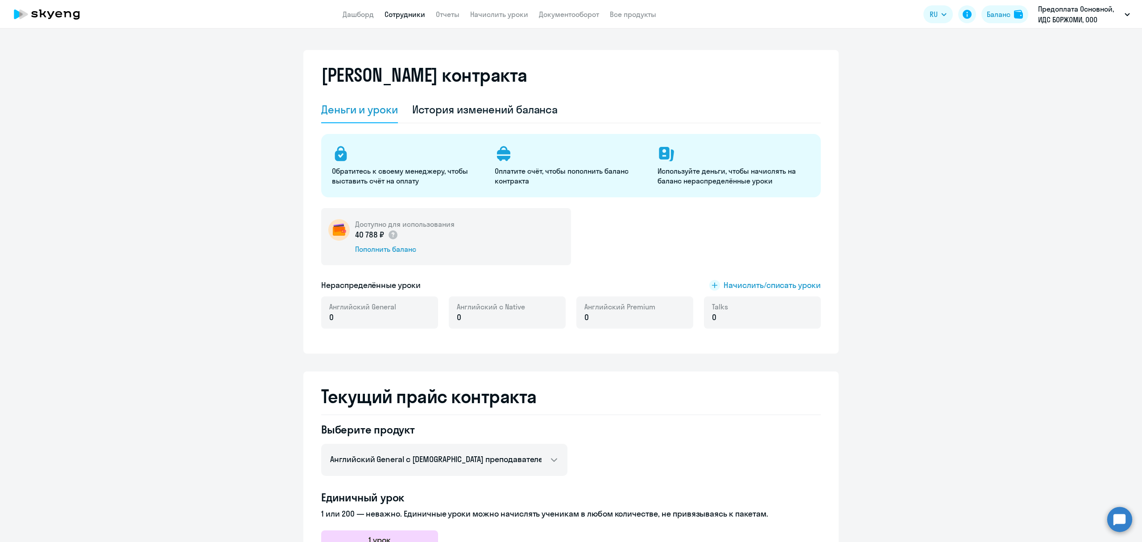
click at [404, 13] on link "Сотрудники" at bounding box center [405, 14] width 41 height 9
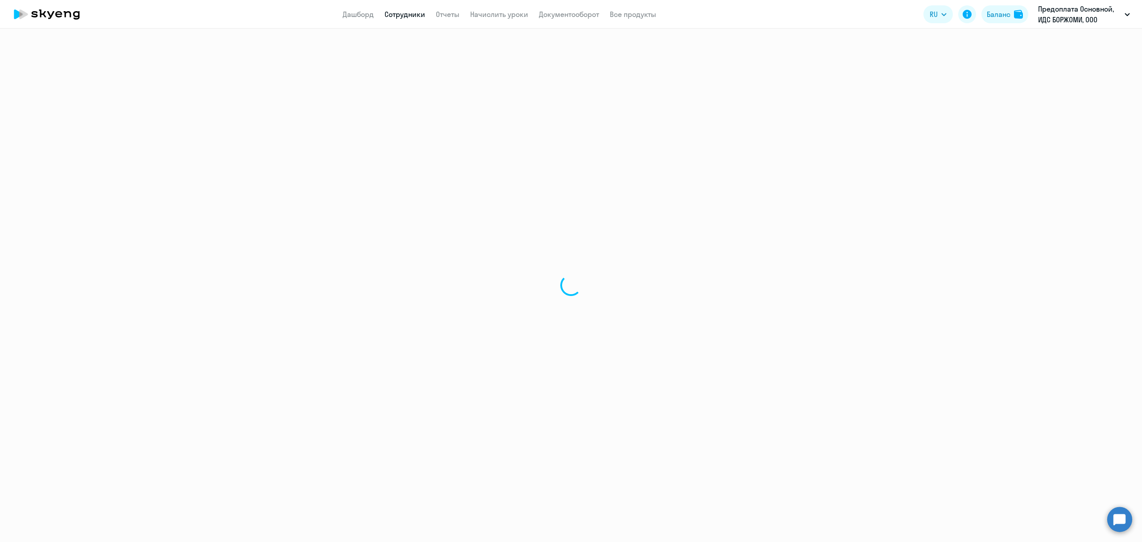
select select "30"
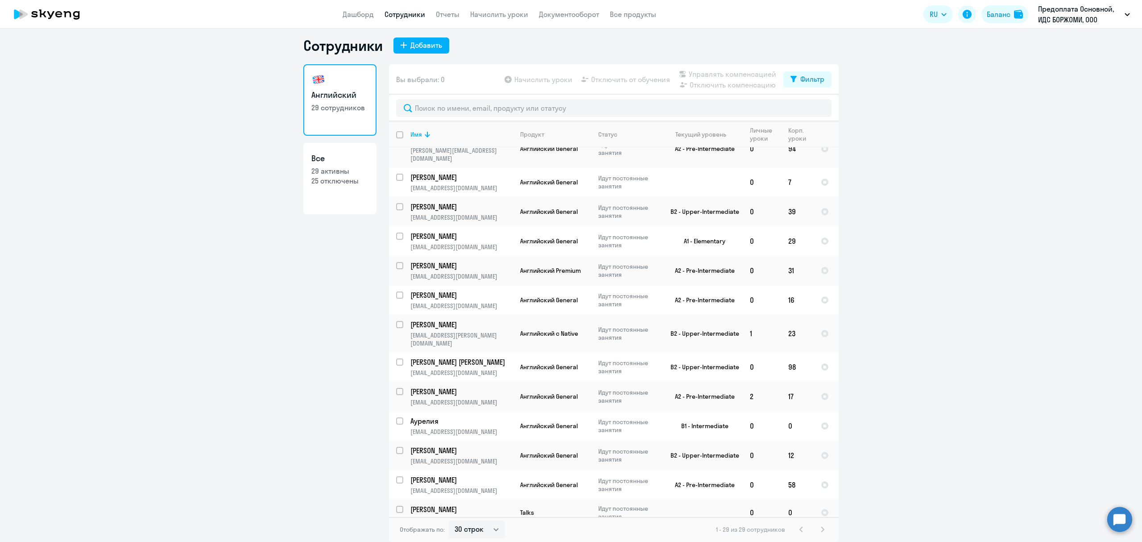
scroll to position [516, 0]
